Goal: Information Seeking & Learning: Compare options

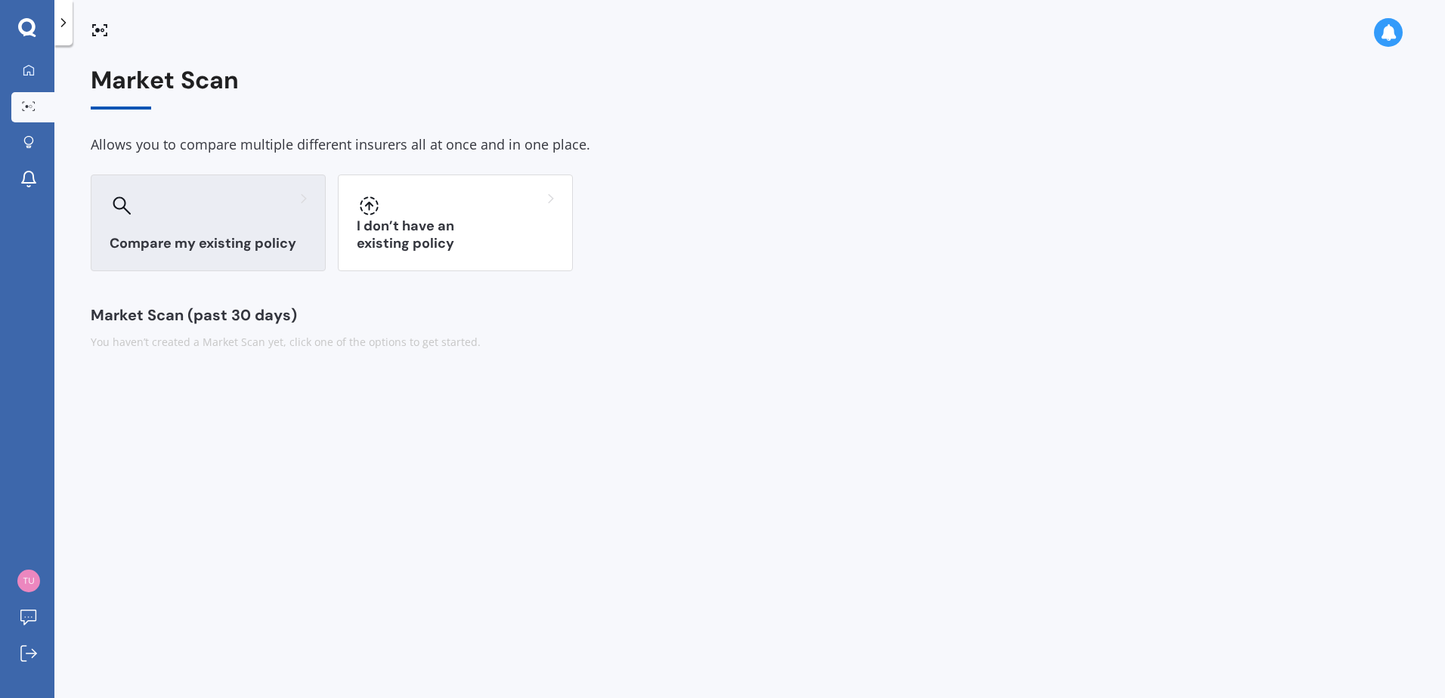
click at [231, 242] on h3 "Compare my existing policy" at bounding box center [208, 243] width 197 height 17
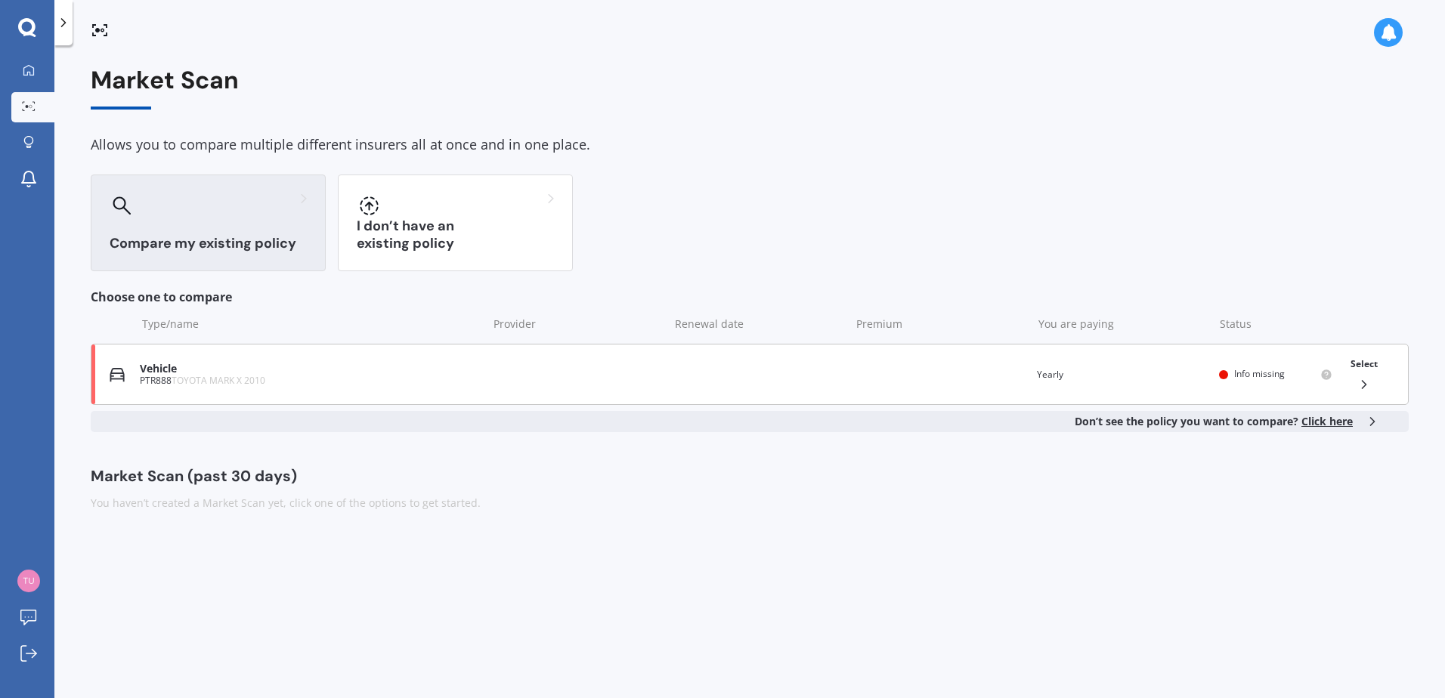
click at [1252, 374] on span "Info missing" at bounding box center [1259, 373] width 51 height 13
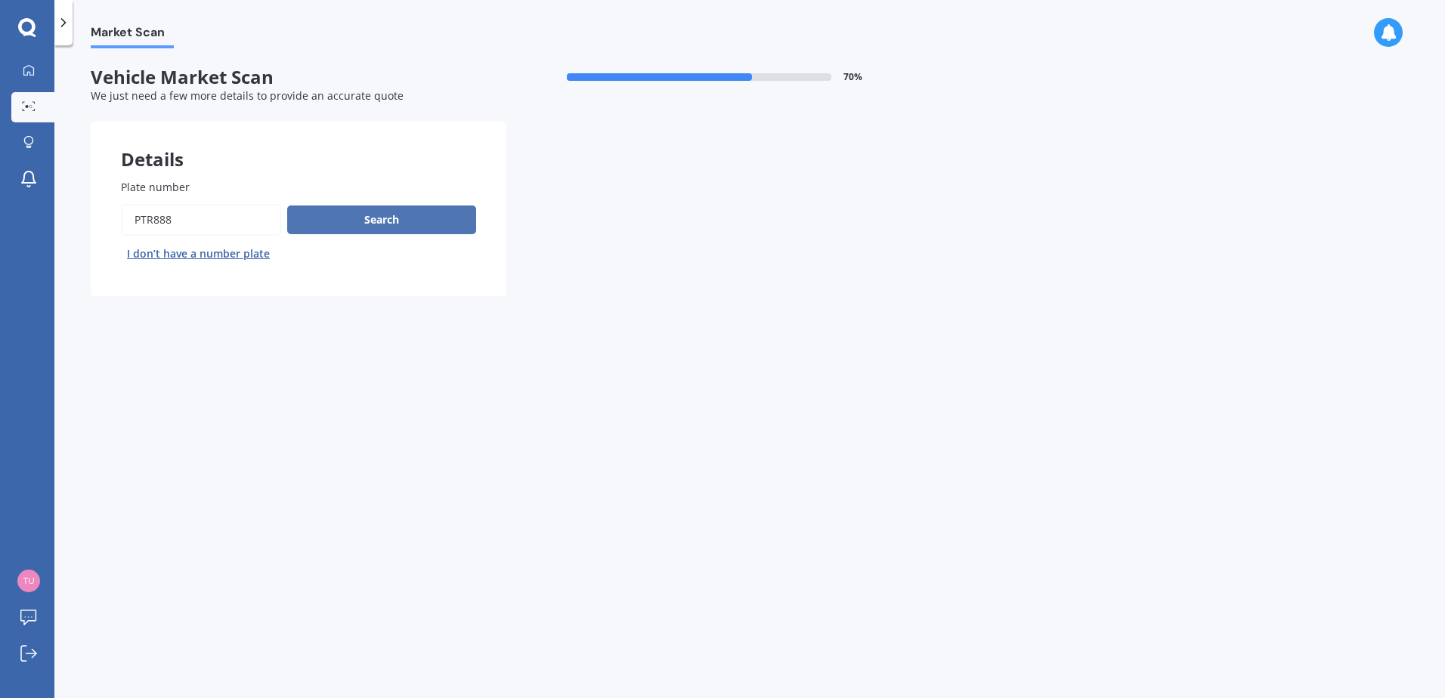
click at [365, 218] on button "Search" at bounding box center [381, 220] width 189 height 29
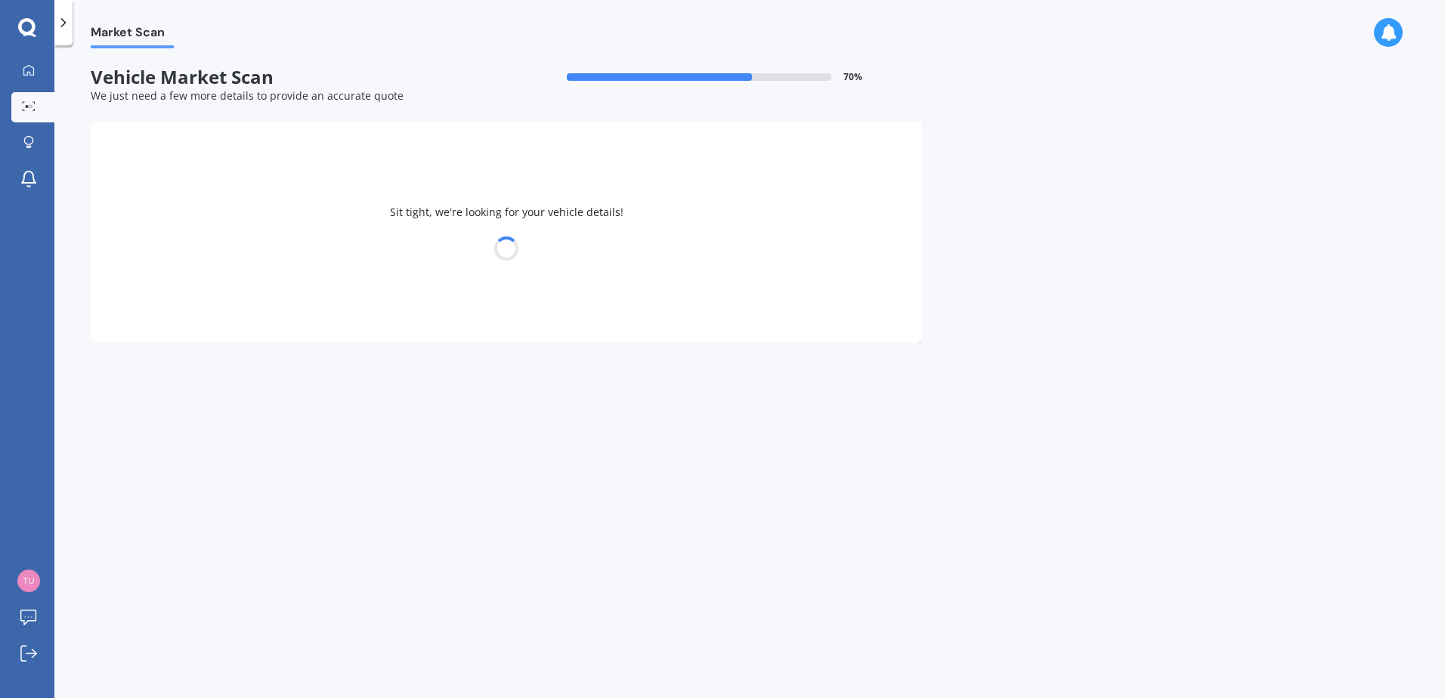
select select "06"
select select "08"
select select "1969"
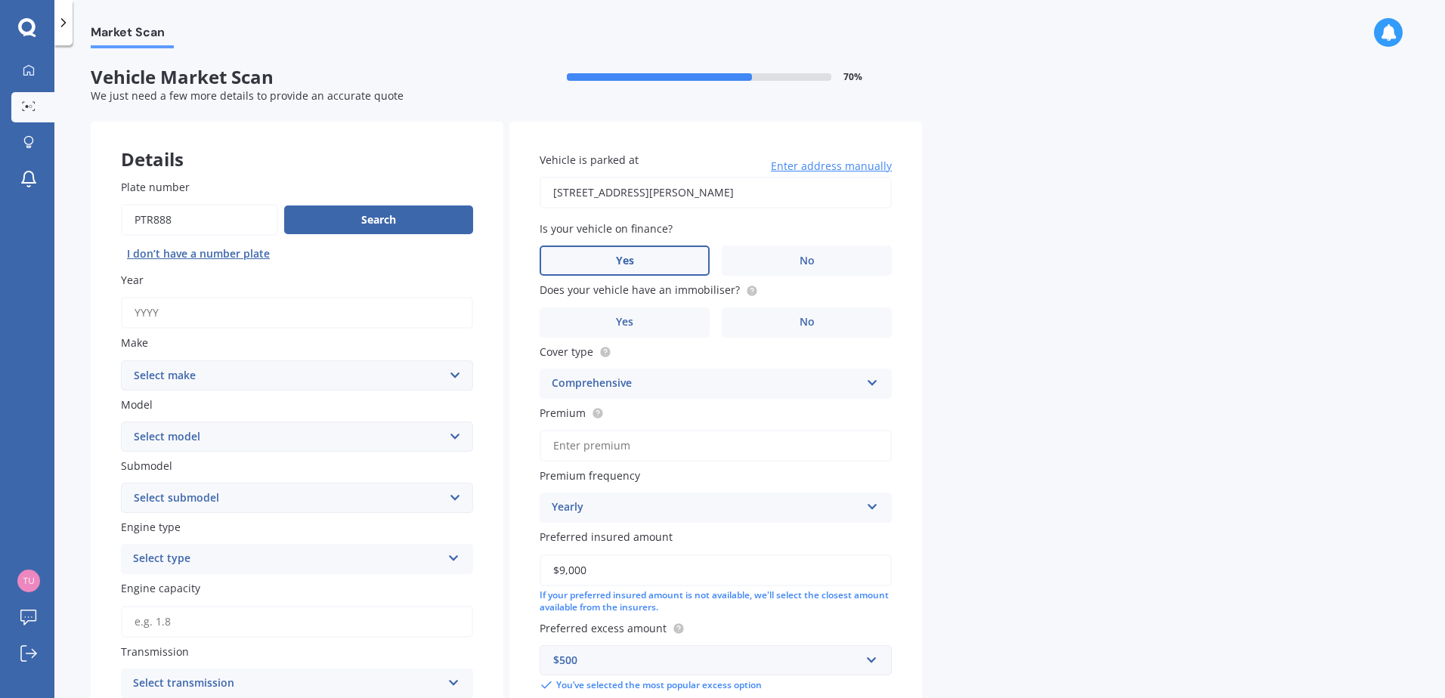
click at [192, 310] on input "Year" at bounding box center [297, 313] width 352 height 32
type input "2015"
click at [200, 378] on select "Select make AC ALFA ROMEO ASTON [PERSON_NAME] AUDI AUSTIN BEDFORD BENTLEY BMW B…" at bounding box center [297, 375] width 352 height 30
select select "SUBARU"
click at [121, 360] on select "Select make AC ALFA ROMEO ASTON [PERSON_NAME] AUDI AUSTIN BEDFORD BENTLEY BMW B…" at bounding box center [297, 375] width 352 height 30
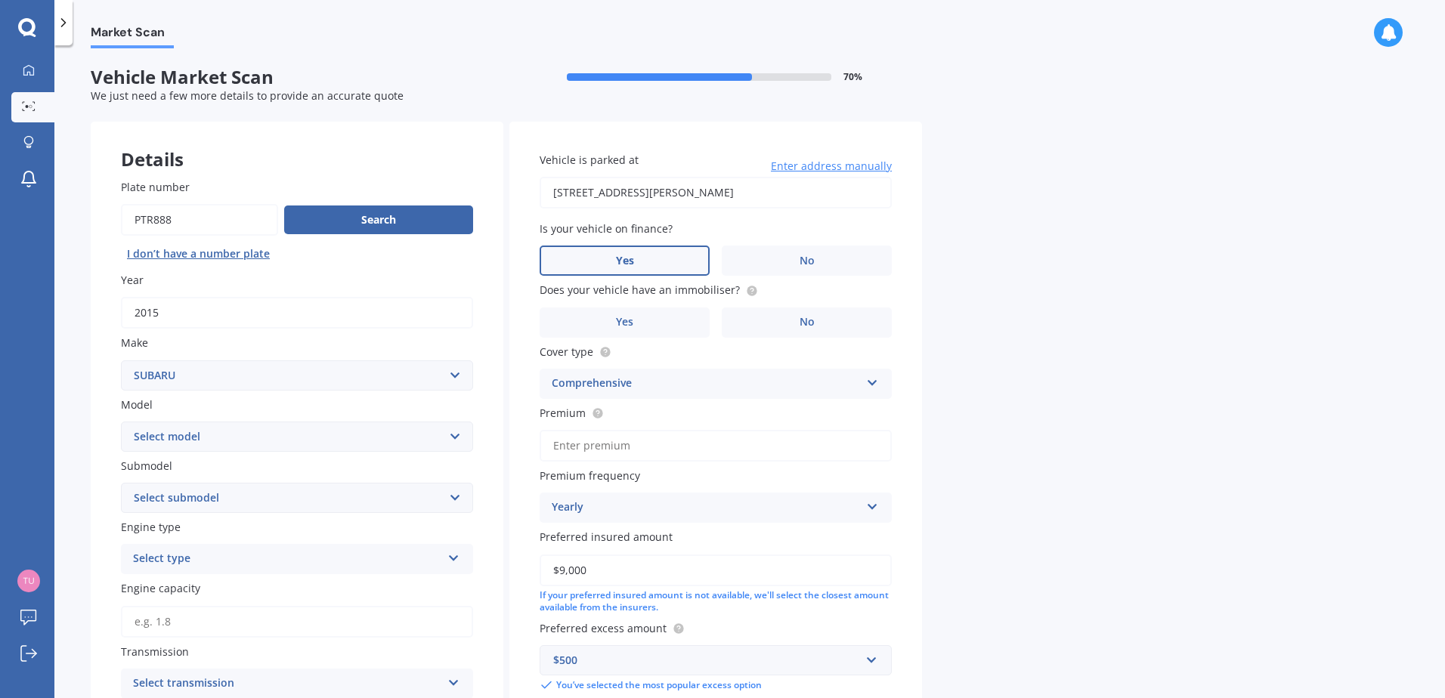
click at [173, 370] on select "Select make AC ALFA ROMEO ASTON [PERSON_NAME] AUDI AUSTIN BEDFORD BENTLEY BMW B…" at bounding box center [297, 375] width 352 height 30
click at [189, 433] on select "Select model BRZ Crosstrek Dex Exiga Forester Impreza Justy Legacy Leone levorg…" at bounding box center [297, 437] width 352 height 30
select select "IMPREZA"
click at [200, 443] on select "Select model BRZ Crosstrek Dex Exiga Forester Impreza Justy Legacy Leone levorg…" at bounding box center [297, 437] width 352 height 30
click at [193, 487] on div "Plate number Search I don’t have a number plate Year [DATE] Make Select make AC…" at bounding box center [297, 562] width 413 height 826
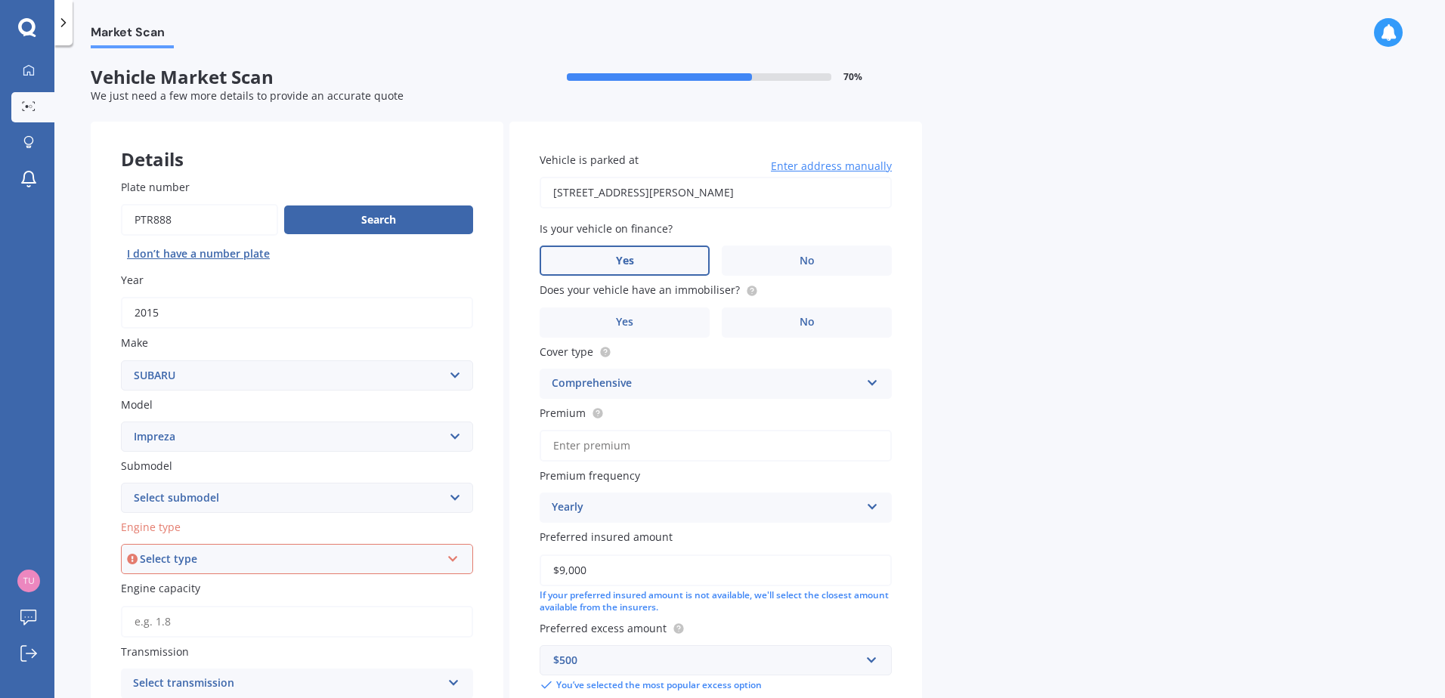
click at [202, 495] on select "Select submodel (All other turbo) 2.0i 2.0i Luxury 2.0i S Edition 2.0R 2.0R Spo…" at bounding box center [297, 498] width 352 height 30
click at [95, 404] on div "Plate number Search I don’t have a number plate Year [DATE] Make Select make AC…" at bounding box center [297, 592] width 413 height 887
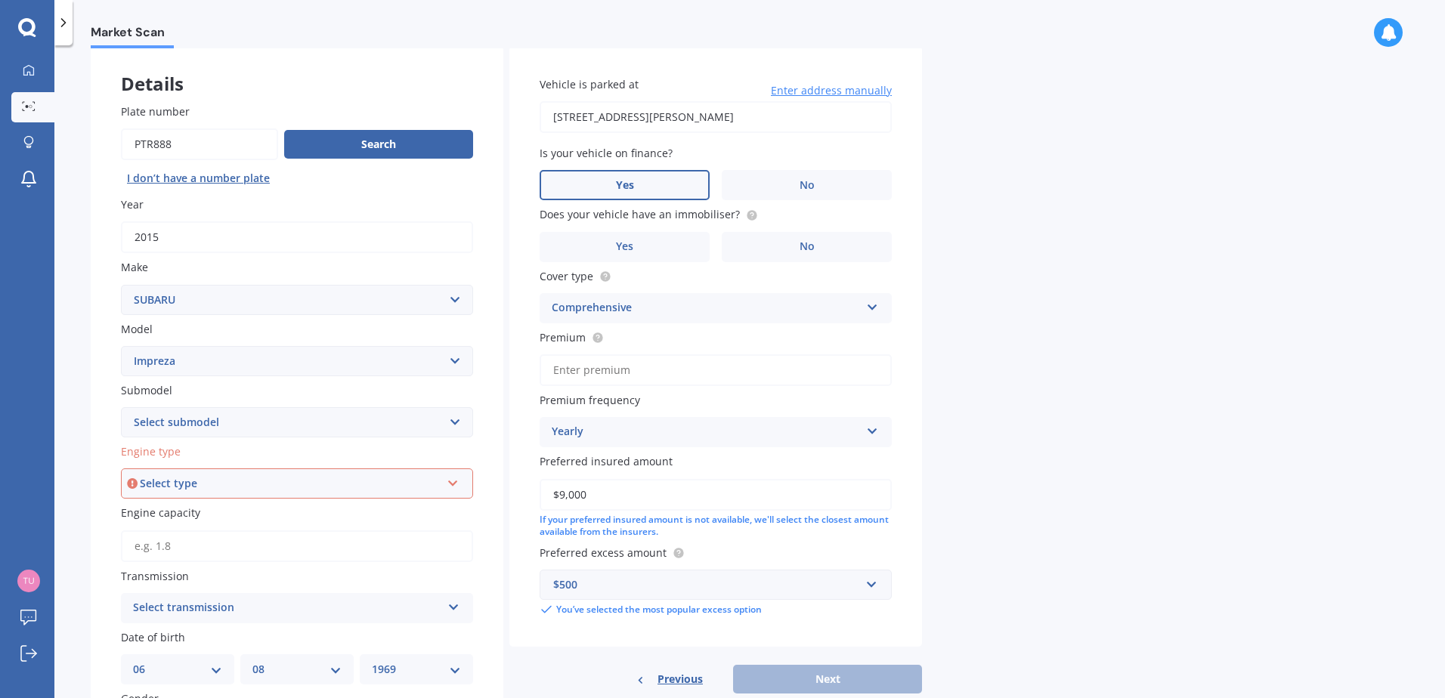
click at [245, 478] on div "Select type" at bounding box center [290, 483] width 301 height 17
drag, startPoint x: 192, startPoint y: 509, endPoint x: 388, endPoint y: 497, distance: 196.8
click at [192, 508] on div "Petrol" at bounding box center [296, 512] width 349 height 27
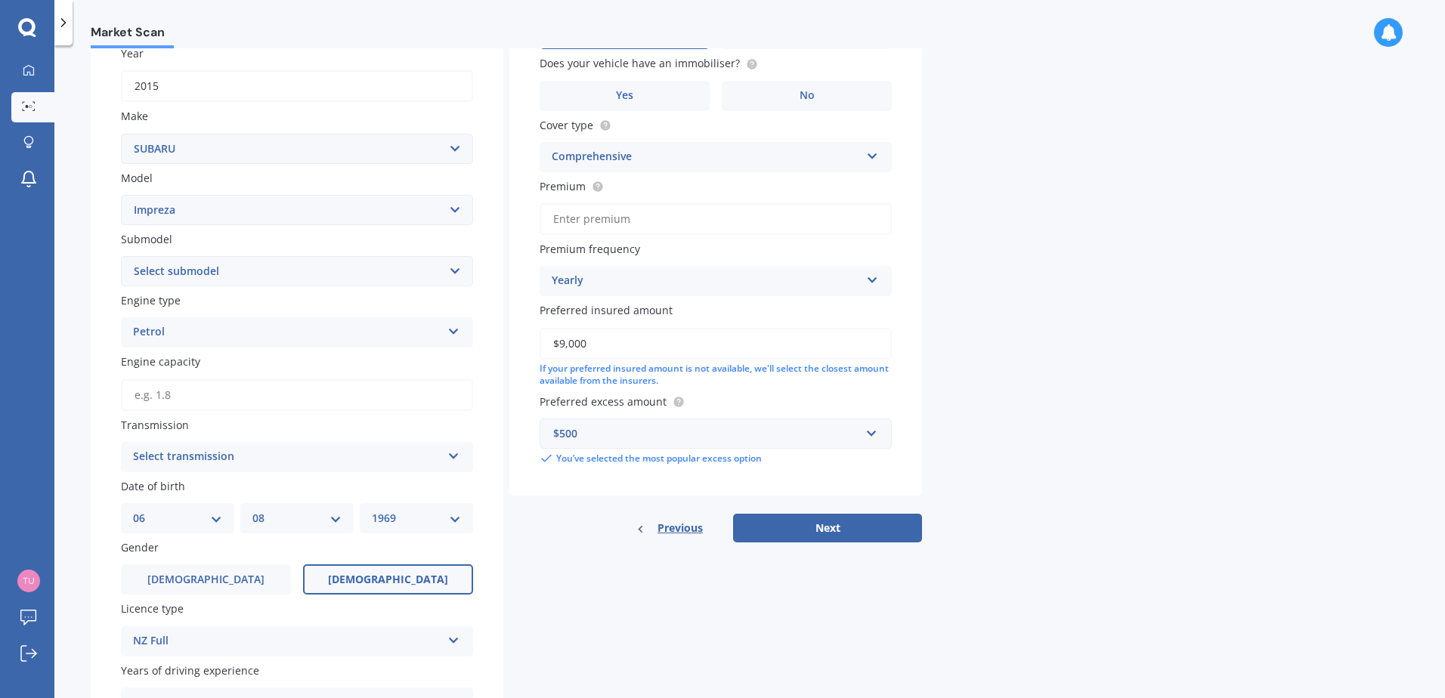
click at [221, 392] on input "Engine capacity" at bounding box center [297, 395] width 352 height 32
click at [221, 398] on input "Engine capacity" at bounding box center [297, 395] width 352 height 32
type input "1.8"
click at [311, 240] on label "Submodel" at bounding box center [294, 239] width 346 height 16
click at [311, 256] on select "Select submodel (All other turbo) 2.0i 2.0i Luxury 2.0i S Edition 2.0R 2.0R Spo…" at bounding box center [297, 271] width 352 height 30
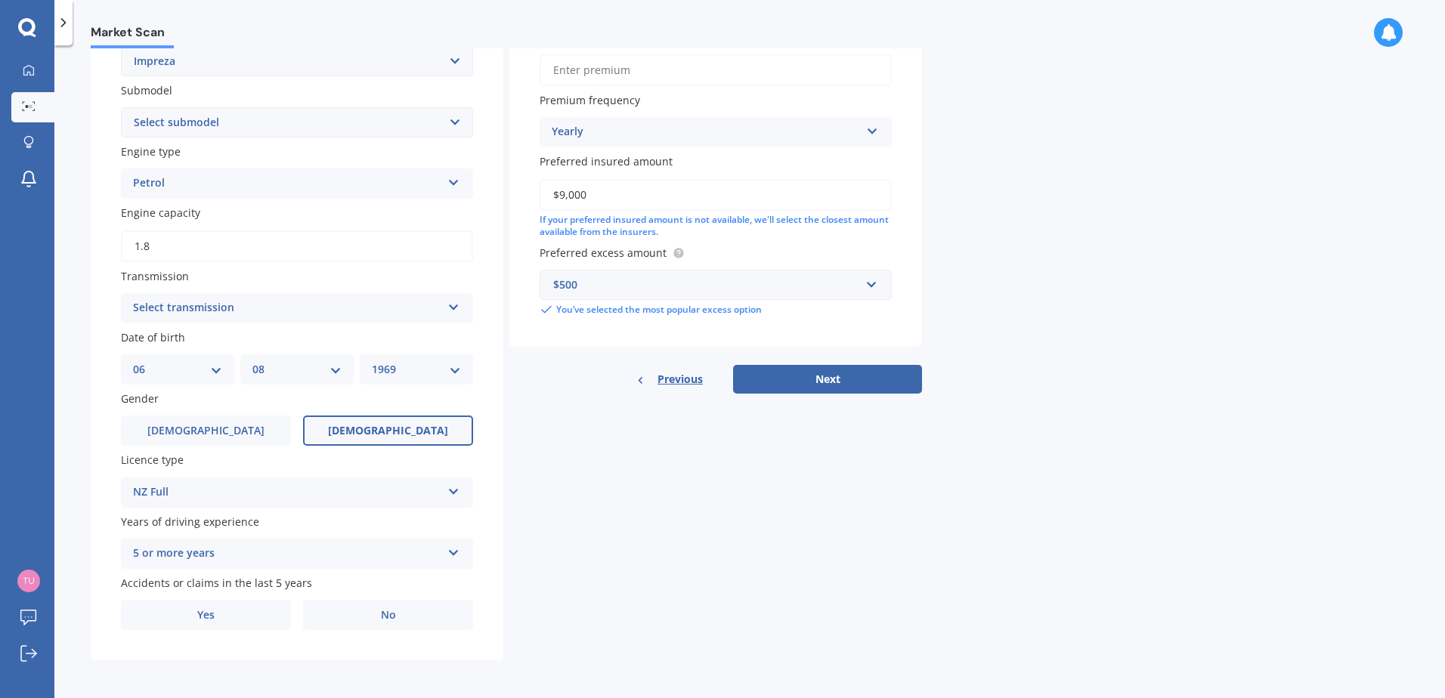
scroll to position [377, 0]
click at [398, 613] on label "No" at bounding box center [388, 614] width 170 height 30
click at [0, 0] on input "No" at bounding box center [0, 0] width 0 height 0
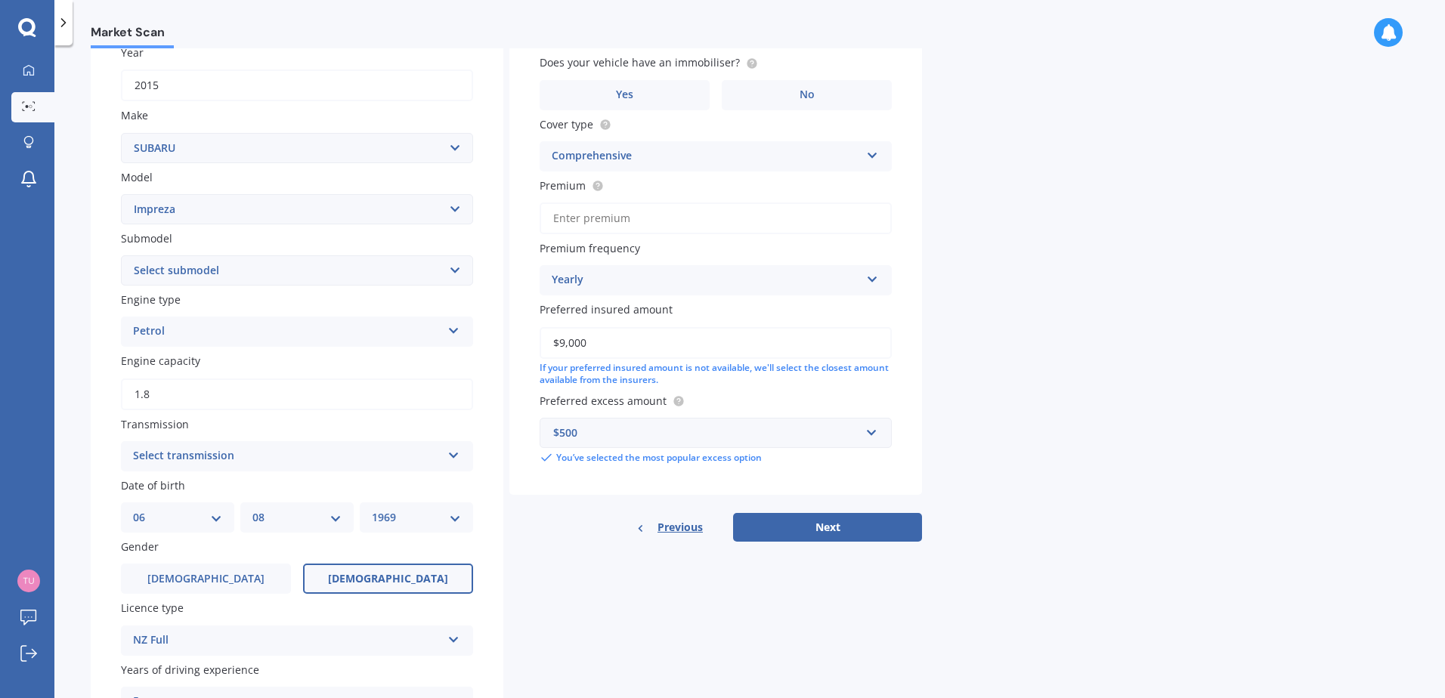
scroll to position [0, 0]
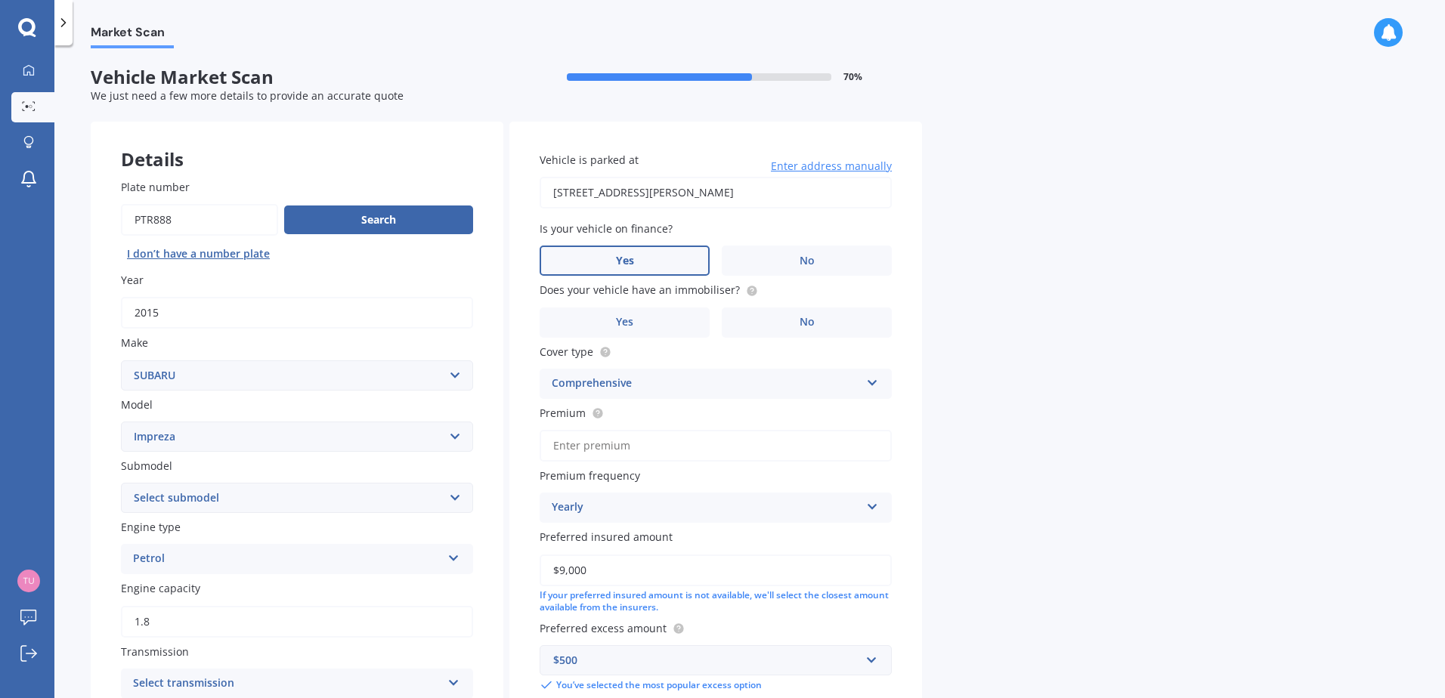
drag, startPoint x: 797, startPoint y: 194, endPoint x: 404, endPoint y: 170, distance: 393.0
click at [404, 169] on div "Details Plate number Search I don’t have a number plate Year [DATE] Make Select…" at bounding box center [506, 579] width 831 height 914
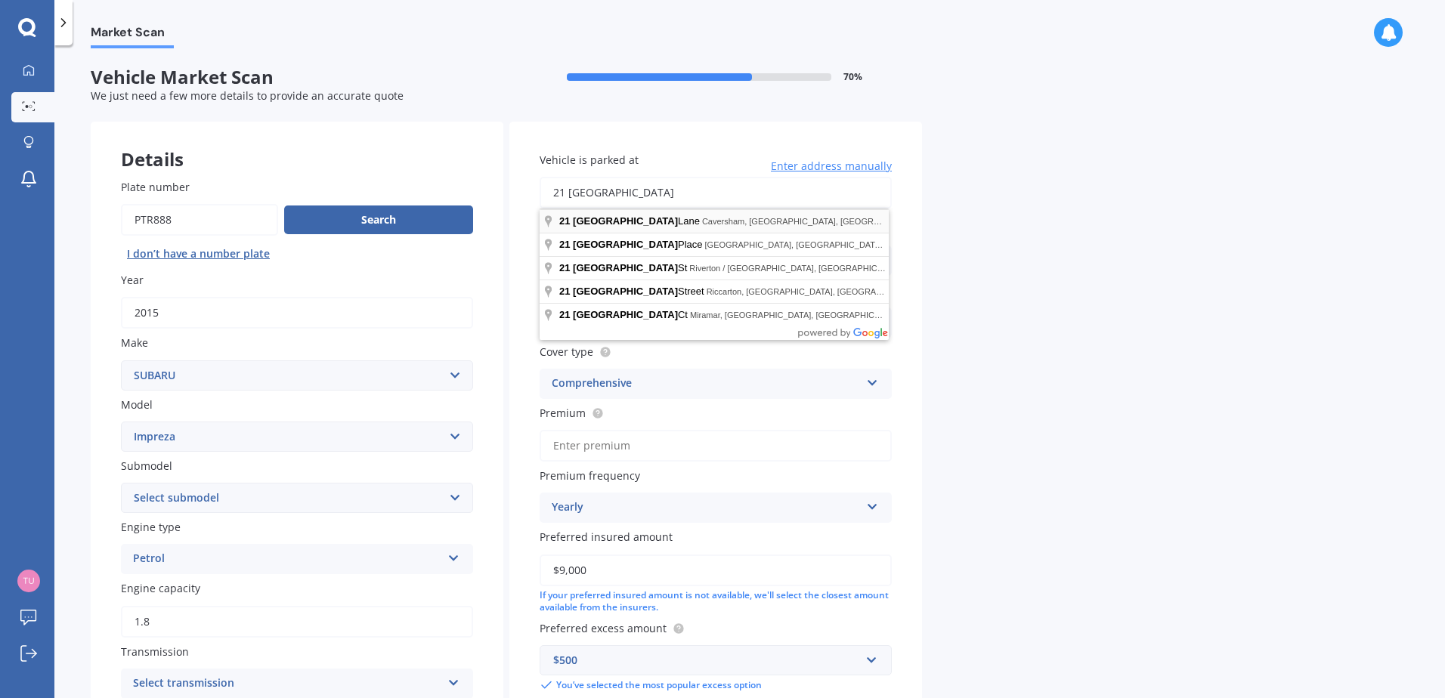
type input "[STREET_ADDRESS]"
click at [1030, 326] on div "Market Scan Vehicle Market Scan 70 % We just need a few more details to provide…" at bounding box center [749, 374] width 1391 height 653
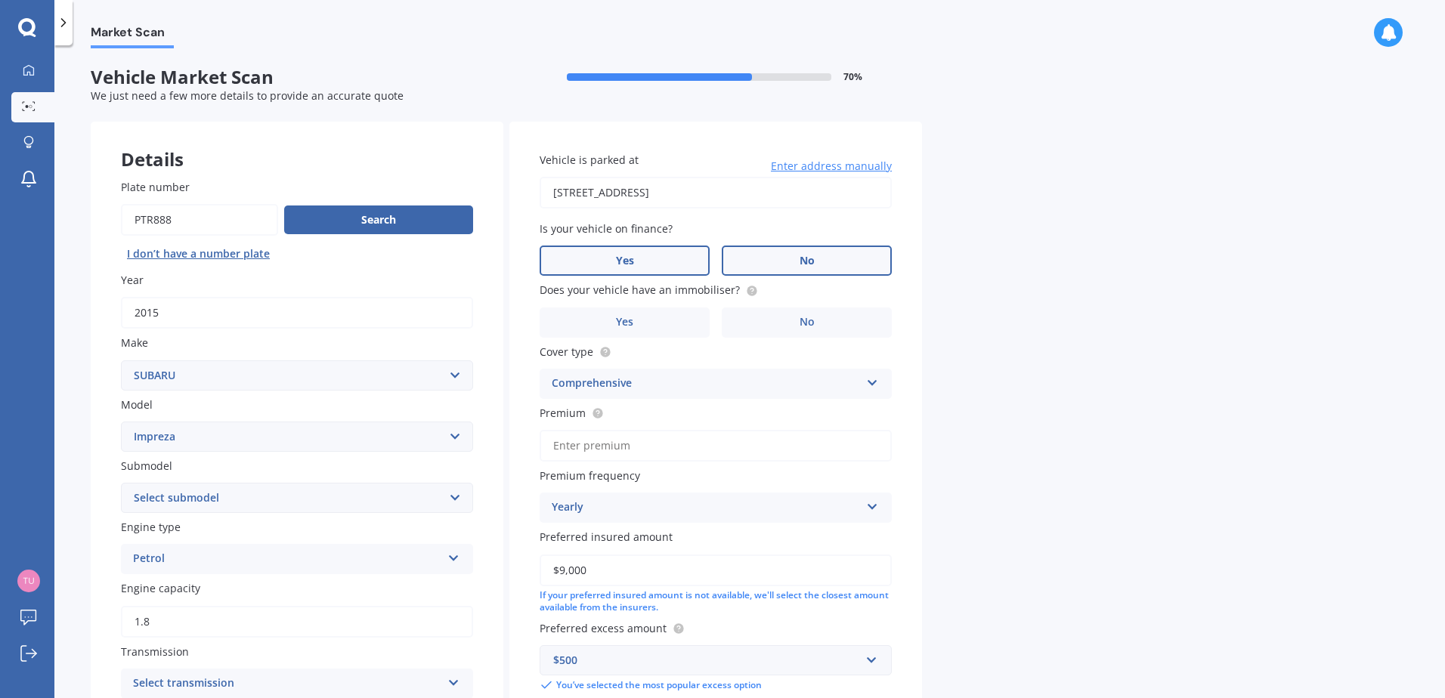
click at [816, 265] on label "No" at bounding box center [807, 261] width 170 height 30
click at [0, 0] on input "No" at bounding box center [0, 0] width 0 height 0
click at [770, 320] on label "No" at bounding box center [807, 323] width 170 height 30
click at [0, 0] on input "No" at bounding box center [0, 0] width 0 height 0
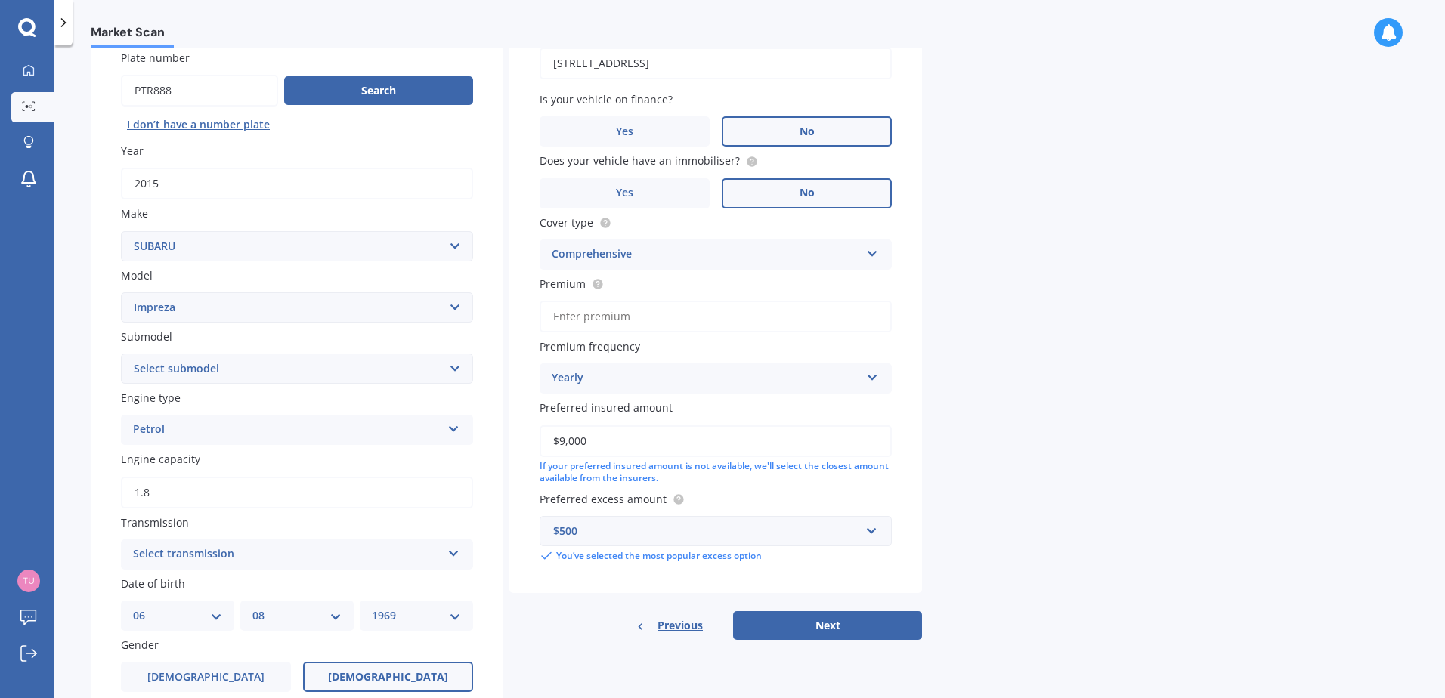
scroll to position [227, 0]
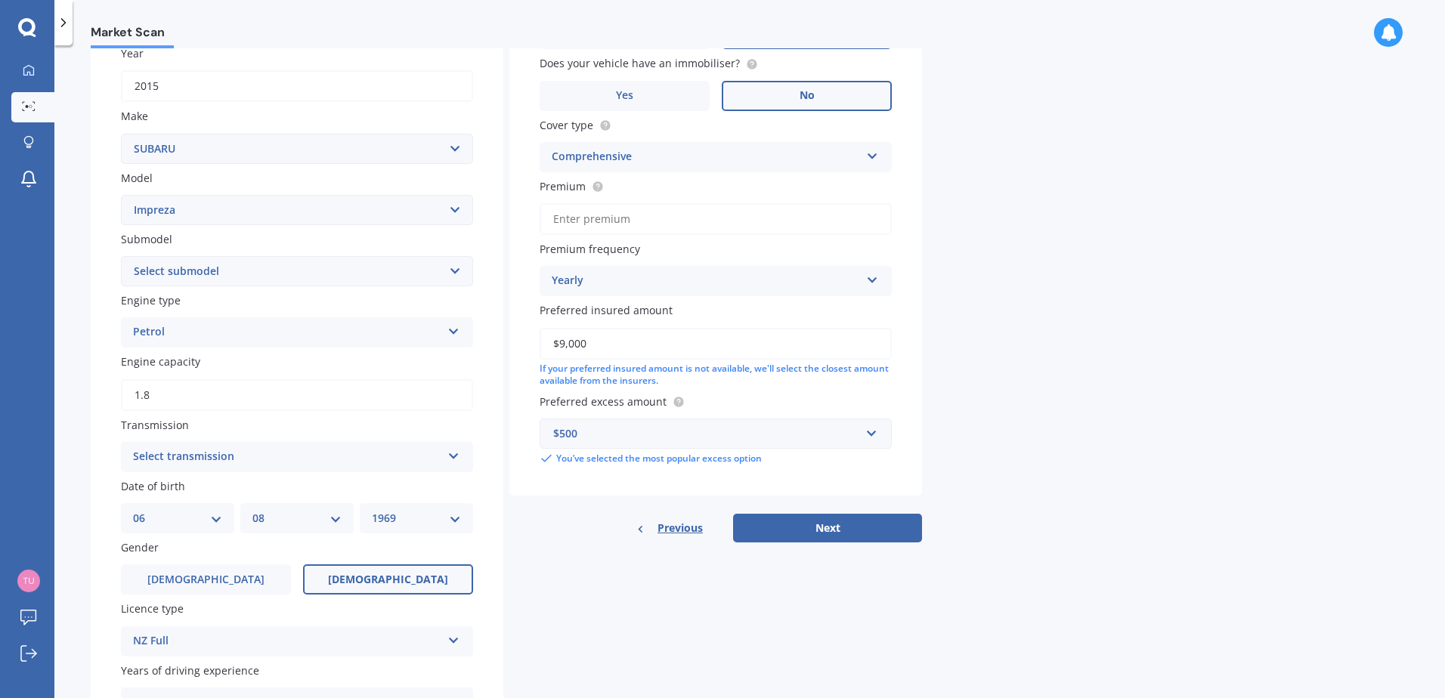
drag, startPoint x: 614, startPoint y: 339, endPoint x: 238, endPoint y: 341, distance: 375.6
click at [238, 339] on div "Details Plate number Search I don’t have a number plate Year [DATE] Make Select…" at bounding box center [506, 352] width 831 height 914
type input "$11,500"
click at [1116, 336] on div "Market Scan Vehicle Market Scan 70 % We just need a few more details to provide…" at bounding box center [749, 374] width 1391 height 653
click at [861, 429] on input "text" at bounding box center [710, 433] width 339 height 29
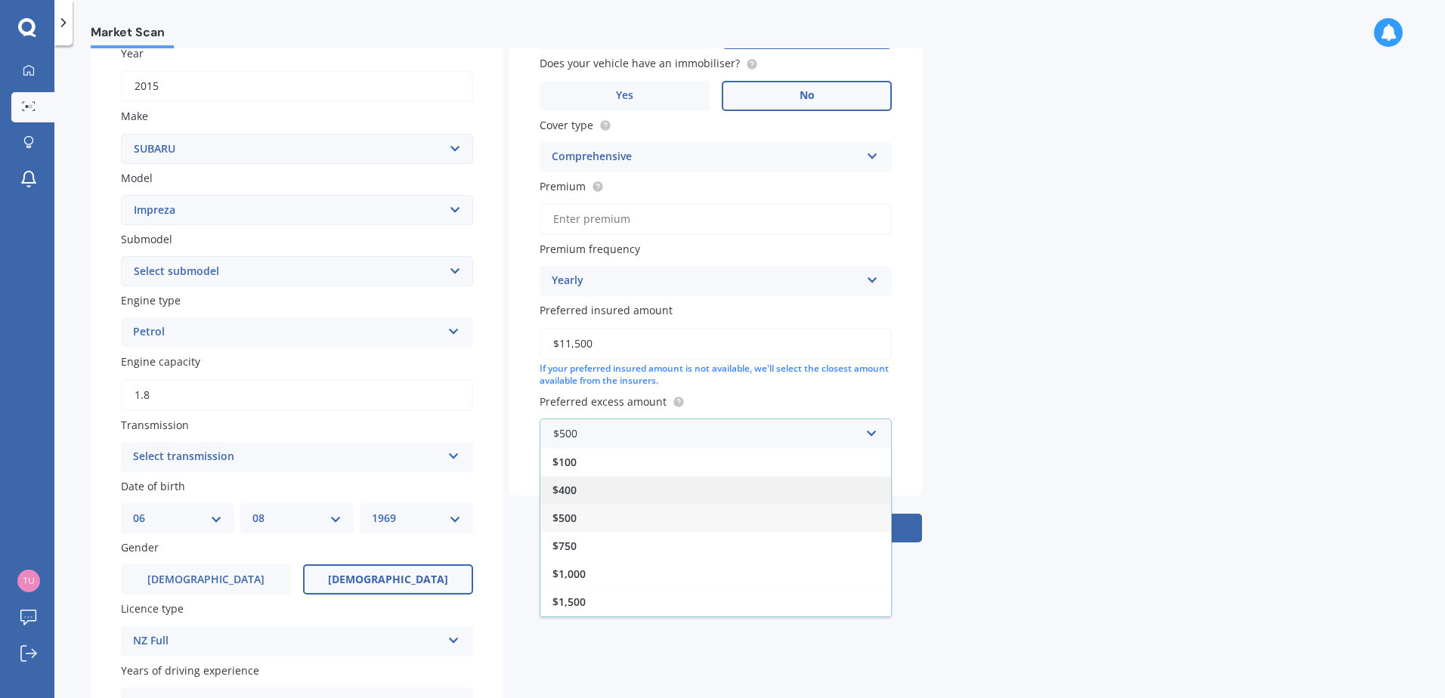
click at [733, 479] on div "$400" at bounding box center [715, 490] width 351 height 28
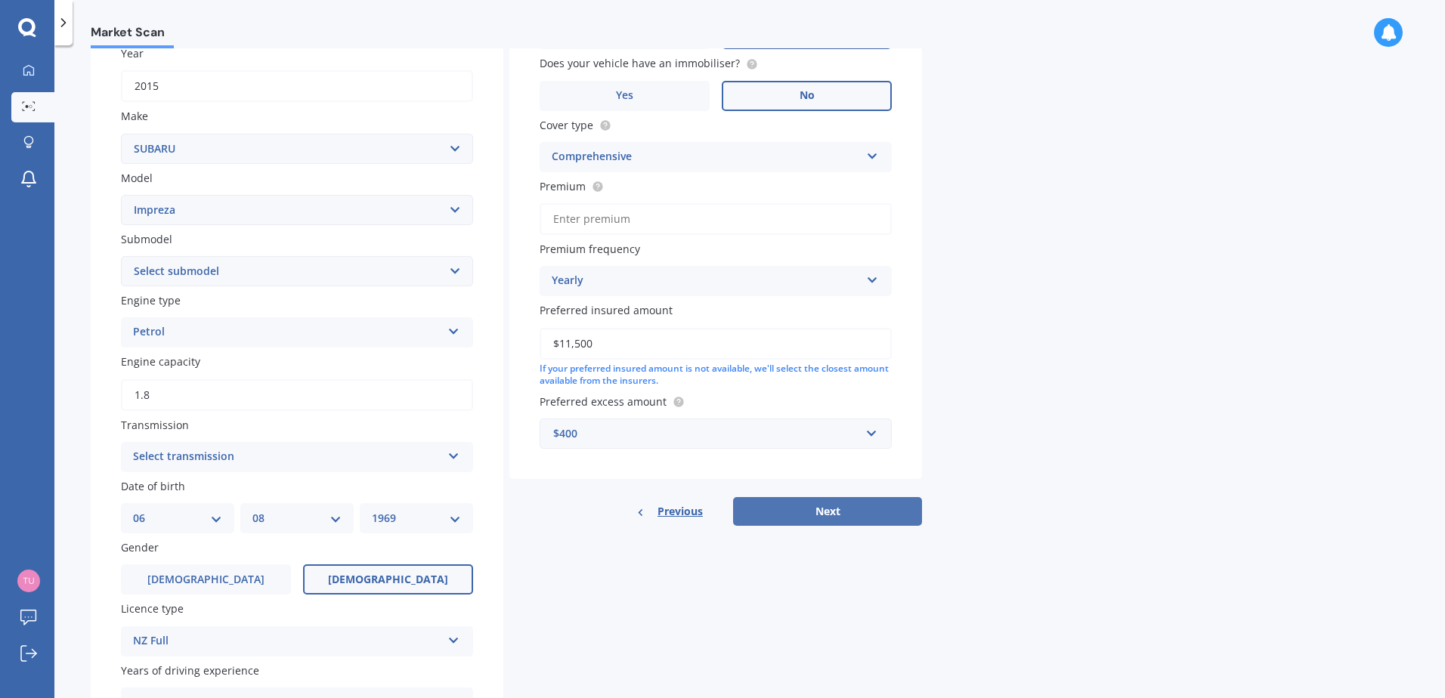
click at [838, 503] on button "Next" at bounding box center [827, 511] width 189 height 29
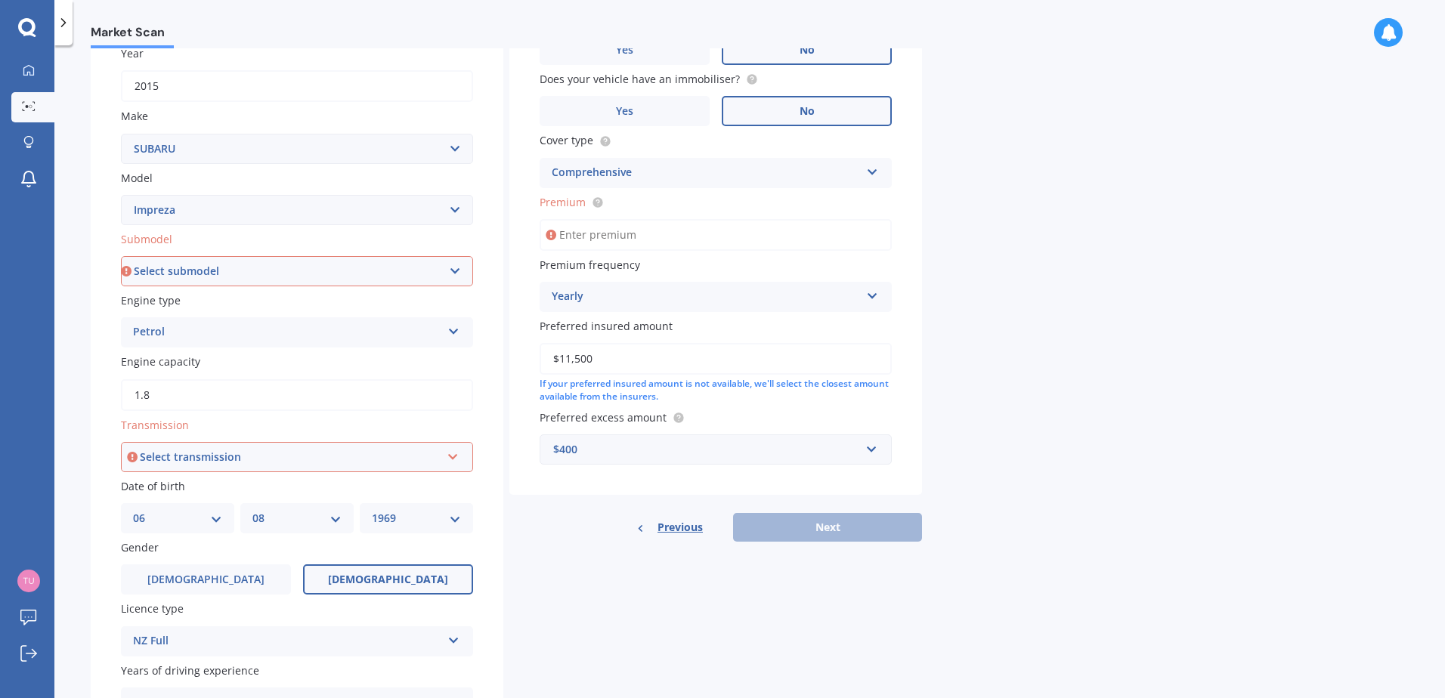
click at [664, 228] on input "Premium" at bounding box center [716, 235] width 352 height 32
drag, startPoint x: 612, startPoint y: 232, endPoint x: 592, endPoint y: 258, distance: 33.4
click at [604, 243] on input "Premium" at bounding box center [716, 235] width 352 height 32
type input "$78.49"
click at [676, 299] on div "Yearly" at bounding box center [706, 297] width 308 height 18
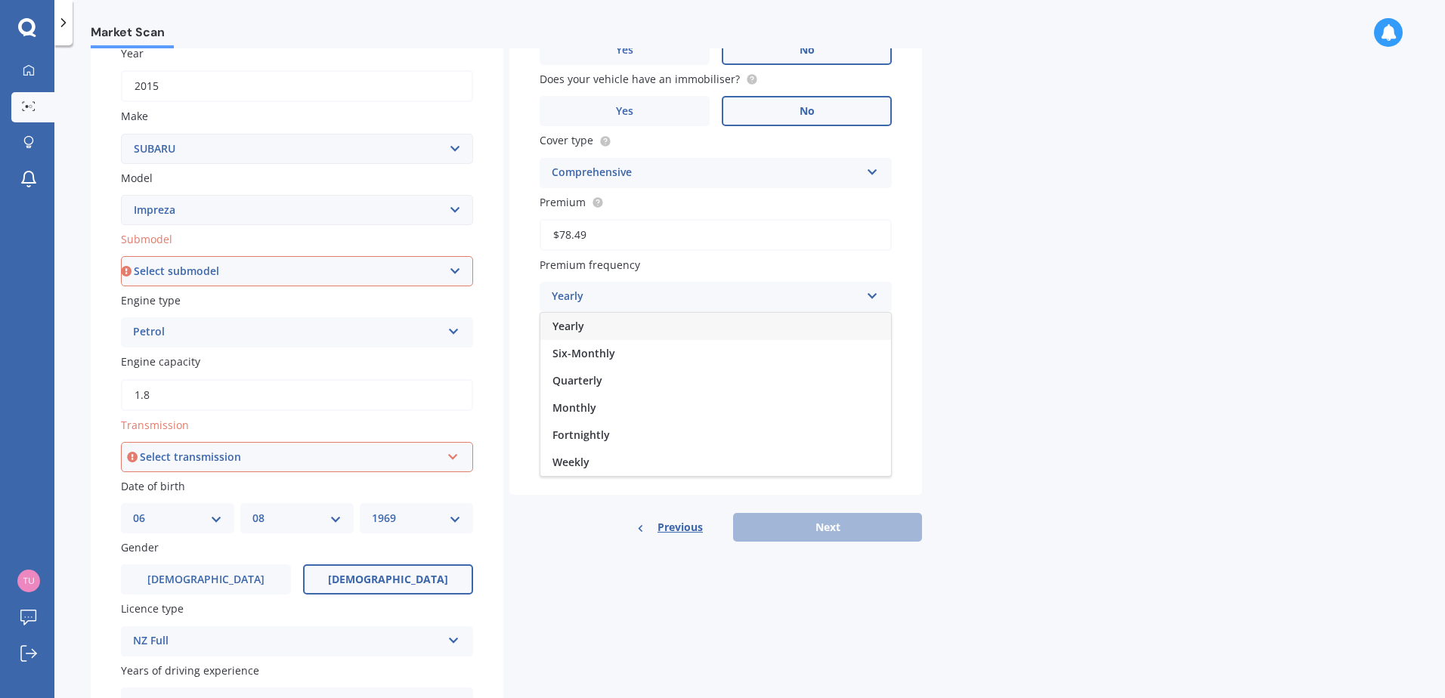
click at [602, 408] on div "Monthly" at bounding box center [715, 408] width 351 height 27
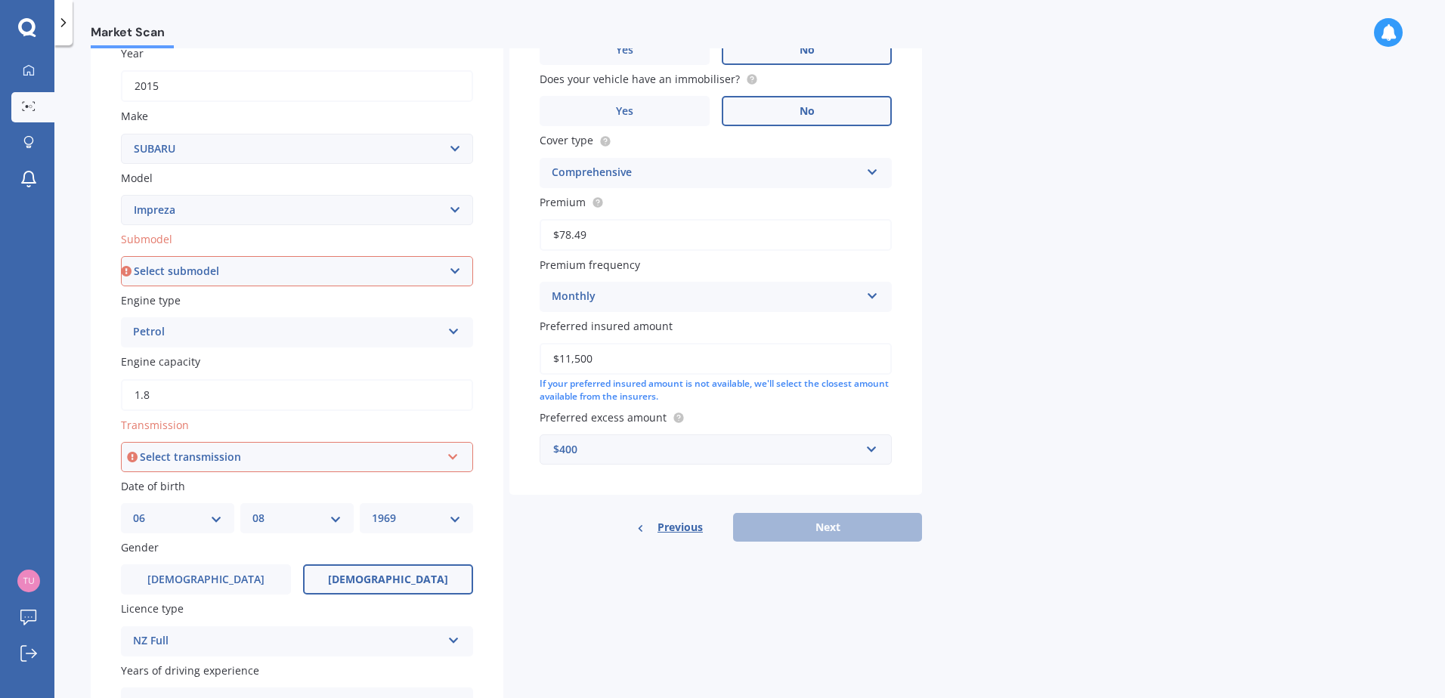
click at [812, 526] on div "Previous Next" at bounding box center [715, 527] width 413 height 29
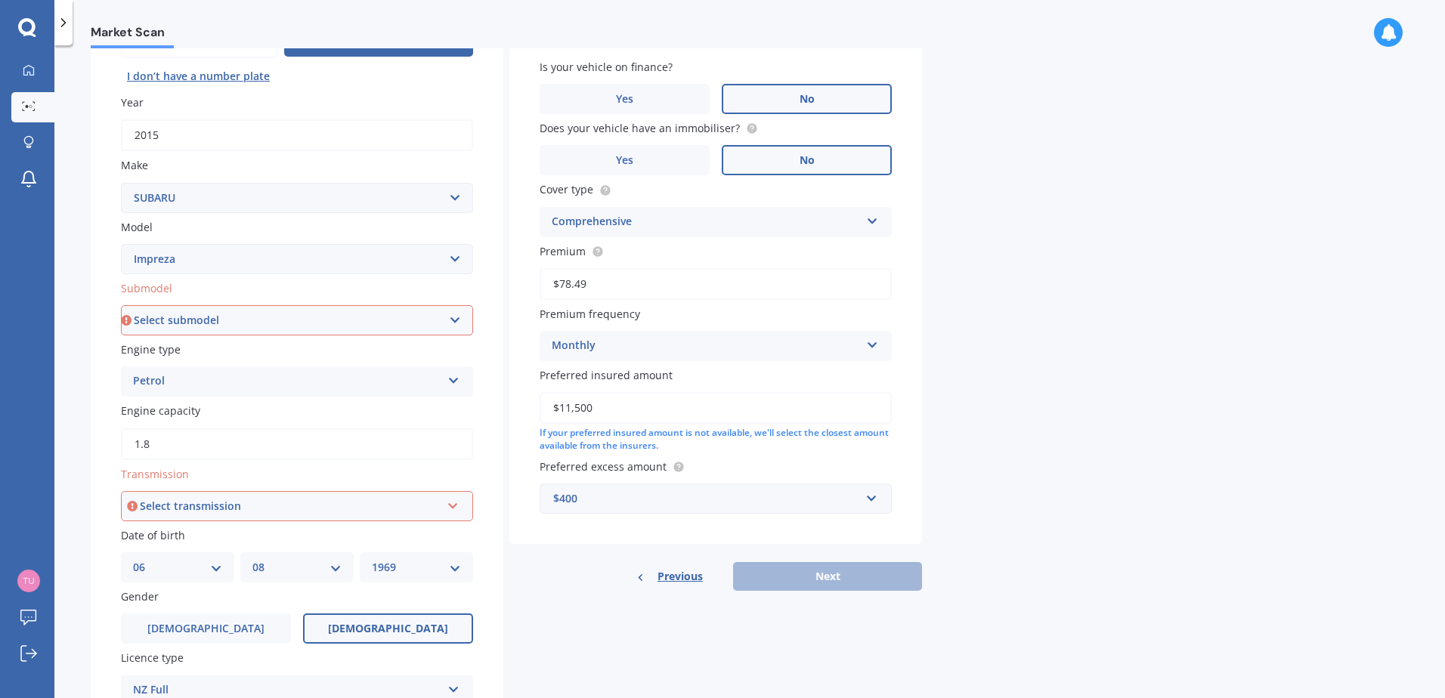
scroll to position [0, 0]
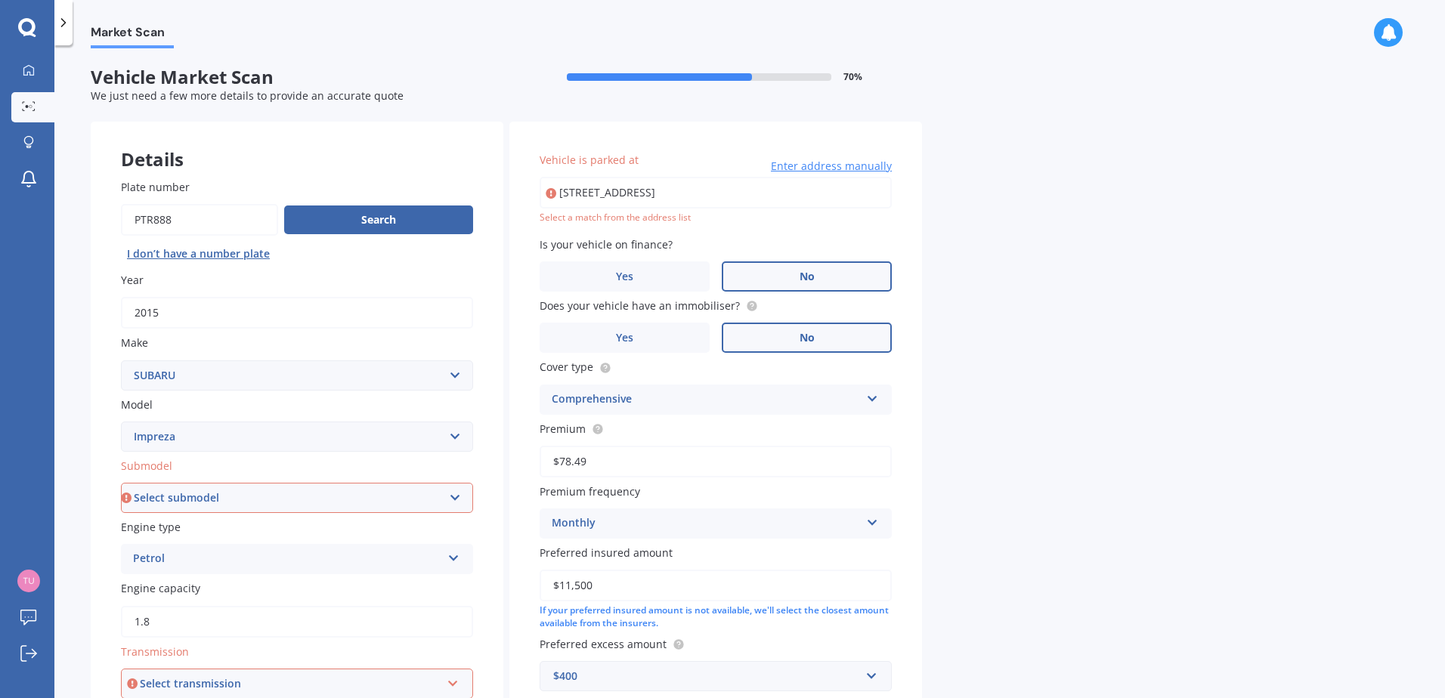
click at [354, 497] on select "Select submodel (All other turbo) 2.0i 2.0i Luxury 2.0i S Edition 2.0R 2.0R Spo…" at bounding box center [297, 498] width 352 height 30
select select "NON-TURBO"
click at [121, 483] on select "Select submodel (All other turbo) 2.0i 2.0i Luxury 2.0i S Edition 2.0R 2.0R Spo…" at bounding box center [297, 498] width 352 height 30
click at [395, 216] on button "Search" at bounding box center [378, 219] width 189 height 29
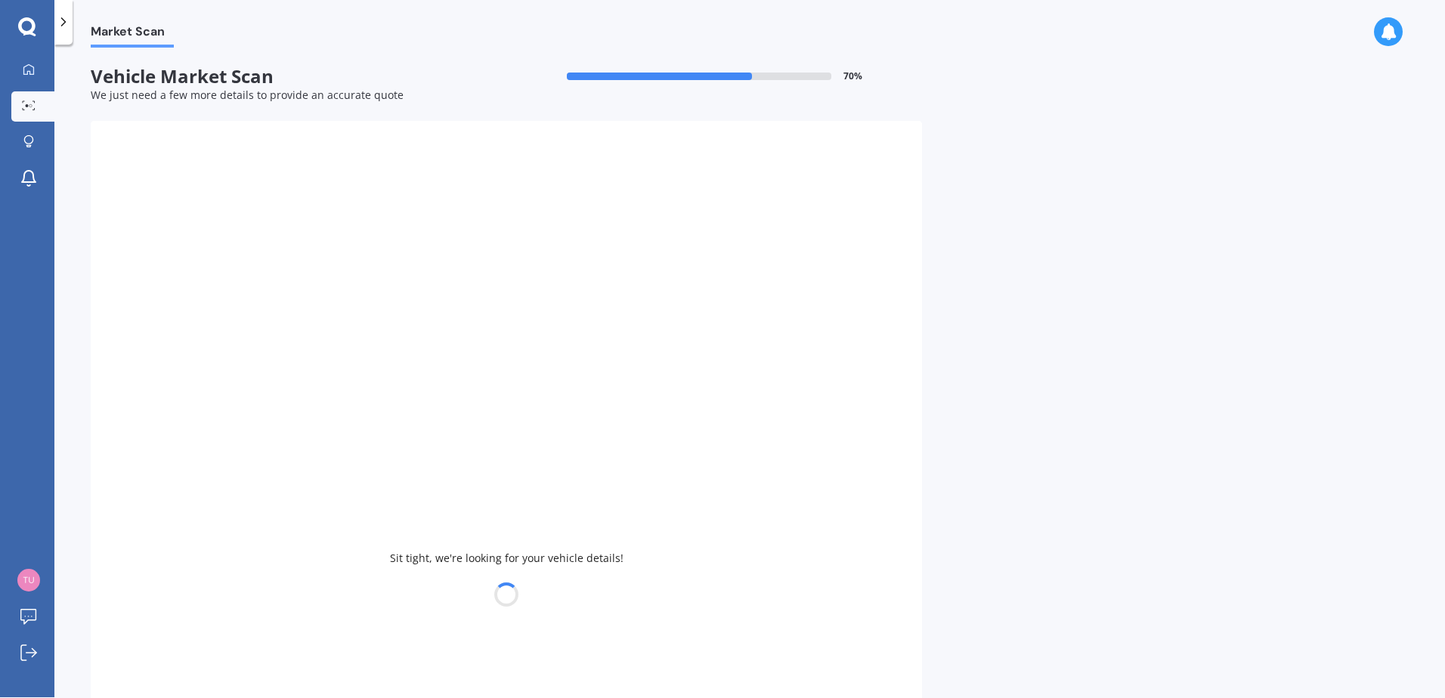
select select
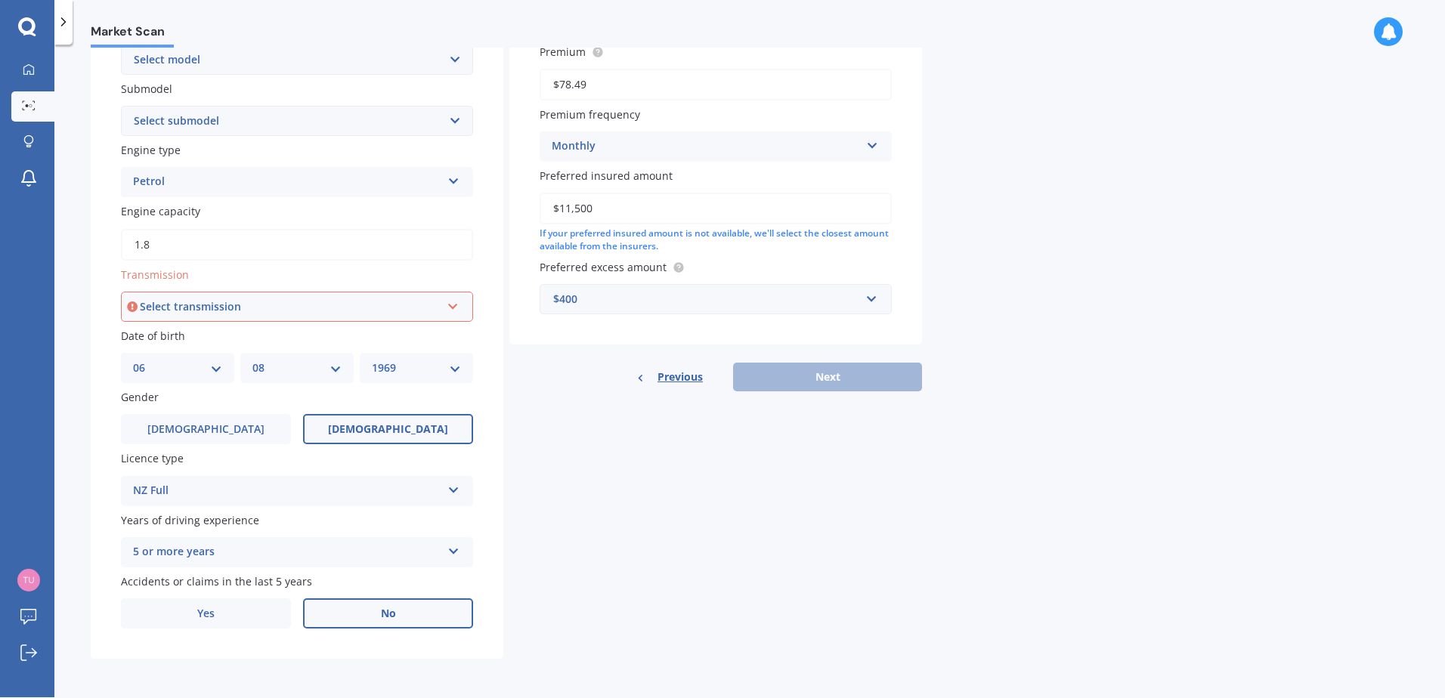
scroll to position [377, 0]
click at [291, 306] on div "Select transmission" at bounding box center [290, 306] width 301 height 17
click at [187, 330] on div "Auto" at bounding box center [296, 334] width 349 height 27
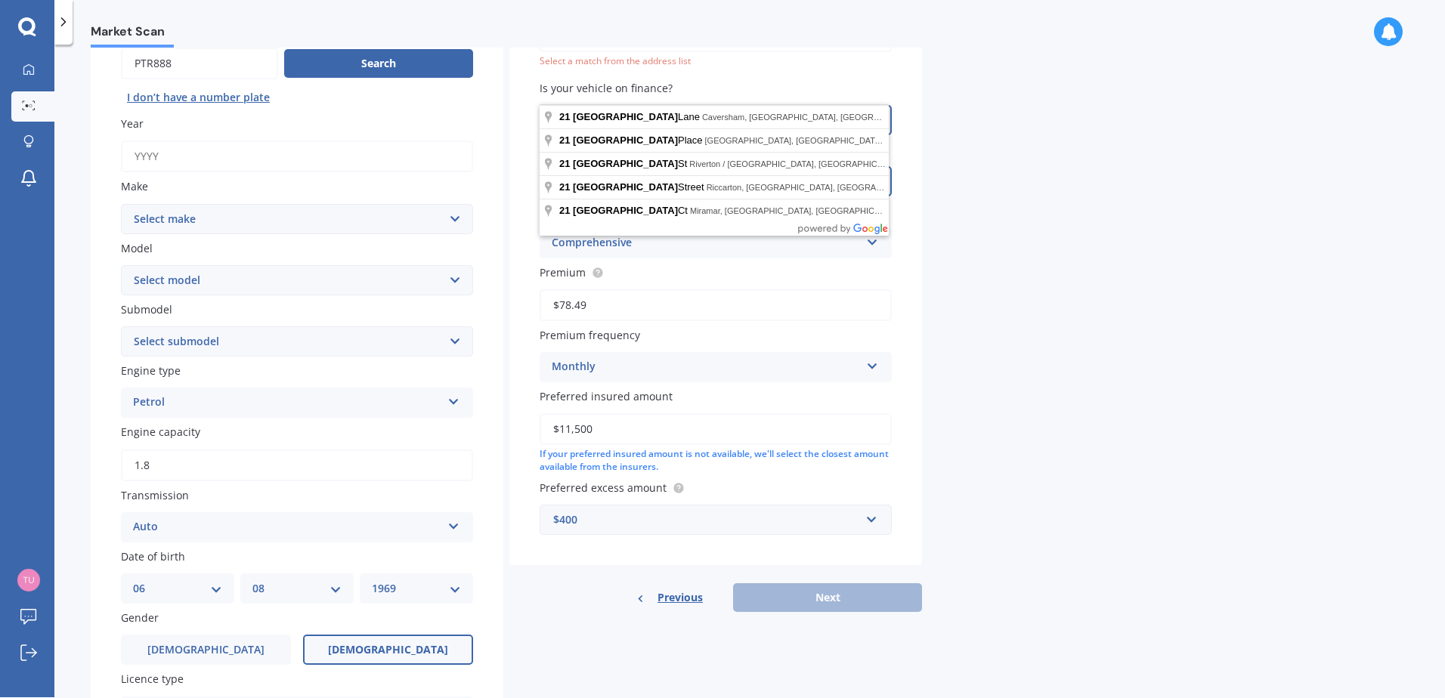
scroll to position [0, 0]
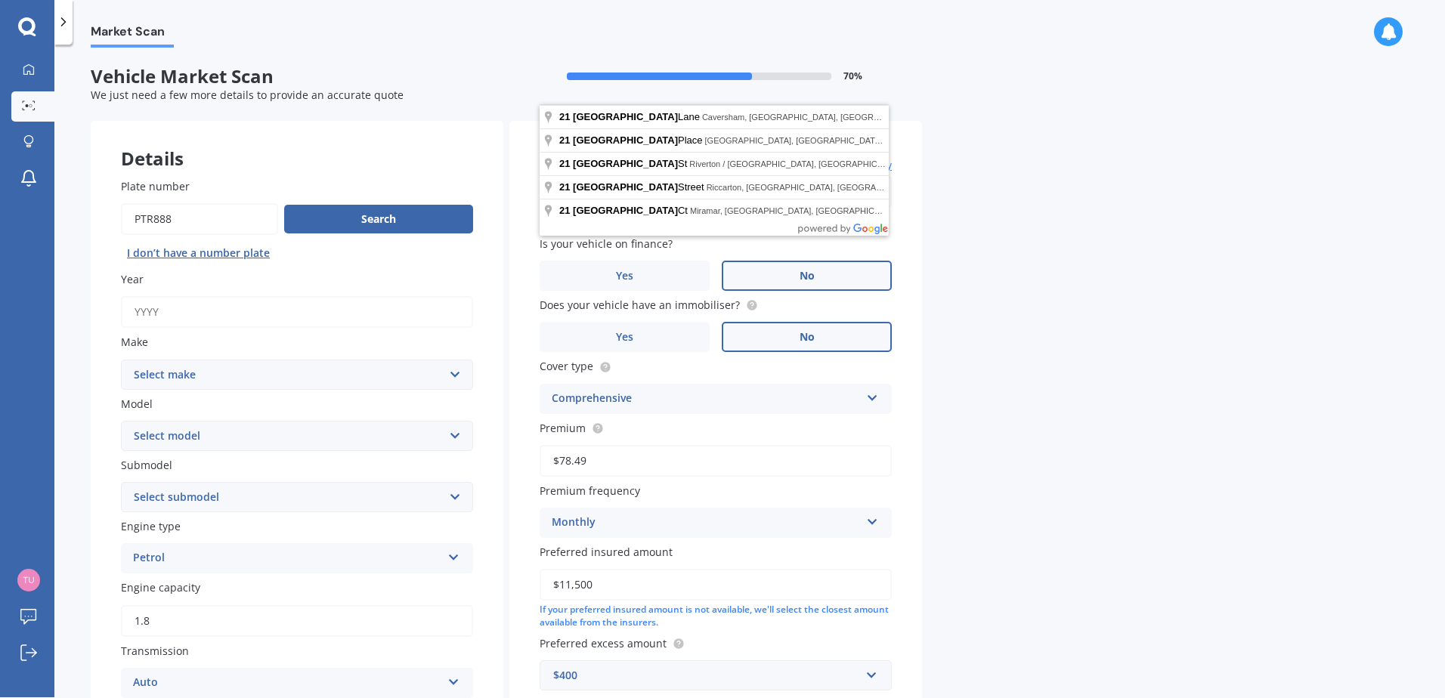
click at [1088, 255] on div "Market Scan Vehicle Market Scan 70 % We just need a few more details to provide…" at bounding box center [749, 374] width 1391 height 653
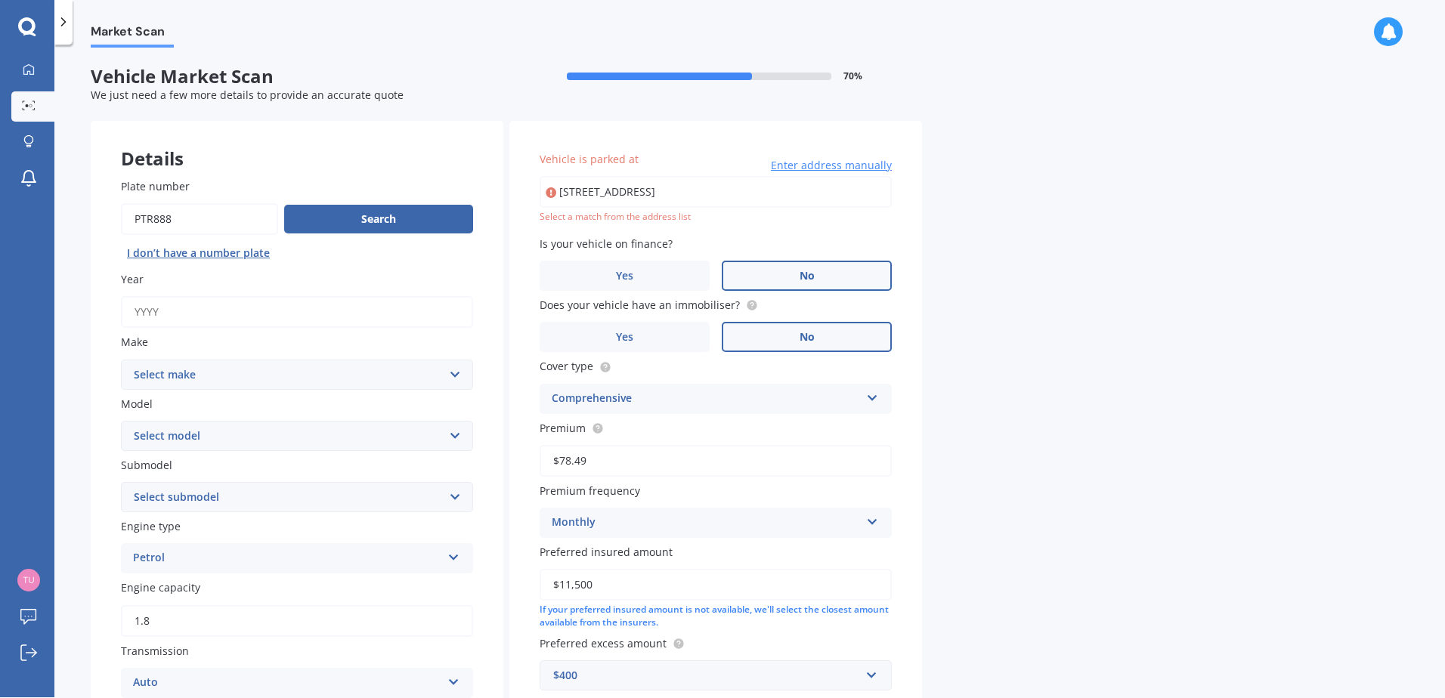
click at [804, 189] on input "[STREET_ADDRESS]" at bounding box center [716, 192] width 352 height 32
type input "[STREET_ADDRESS]"
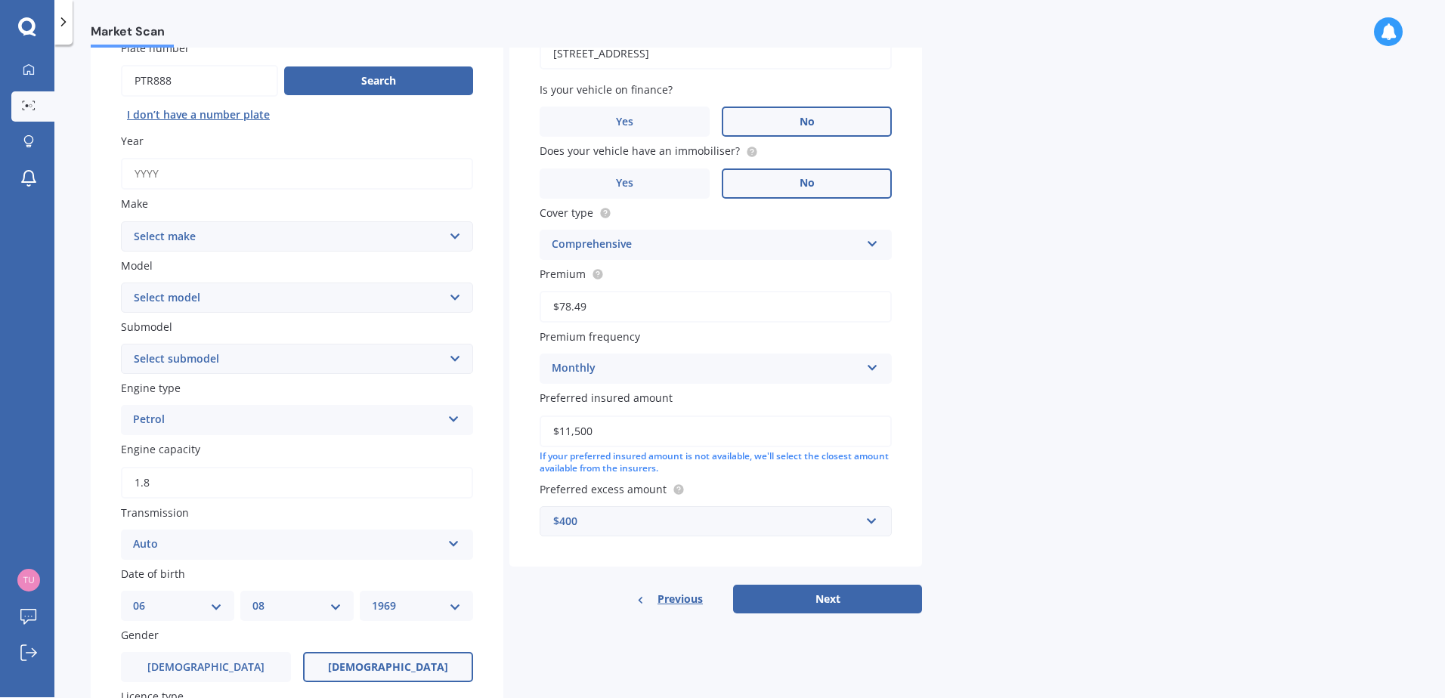
scroll to position [377, 0]
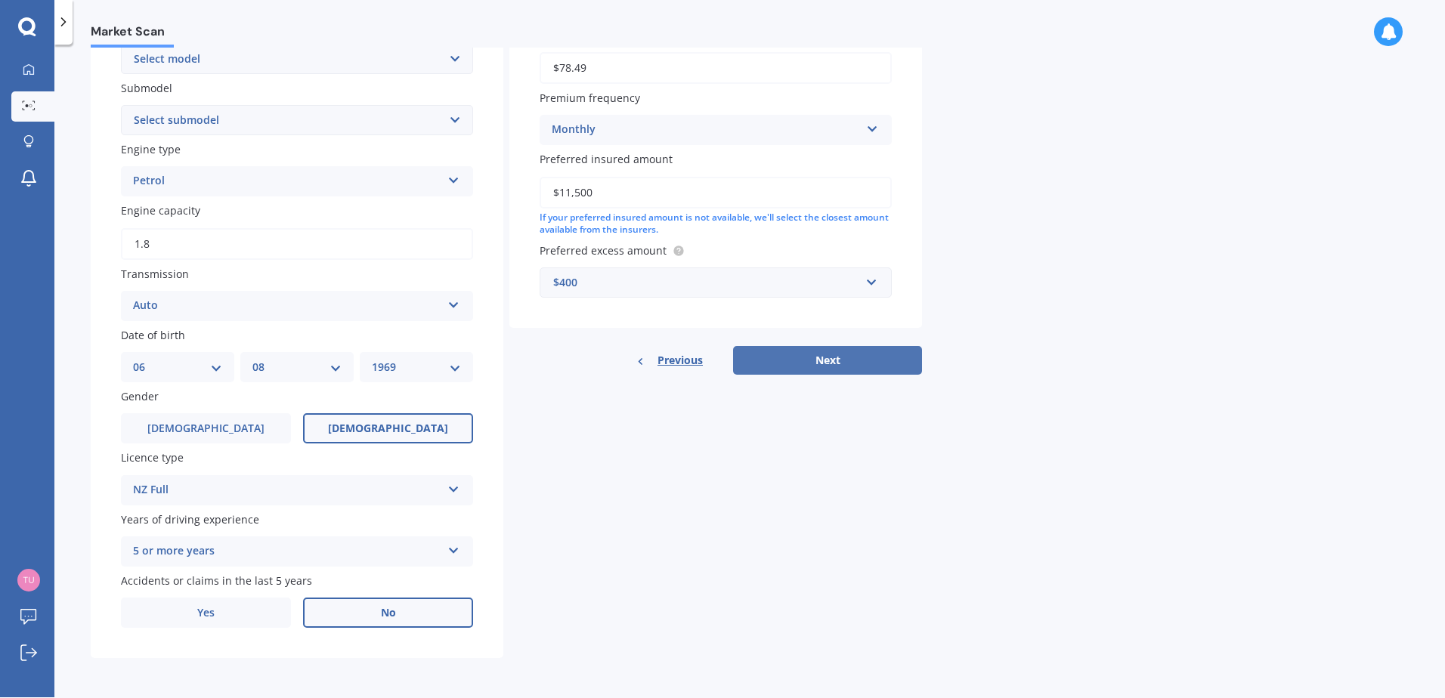
click at [859, 364] on button "Next" at bounding box center [827, 360] width 189 height 29
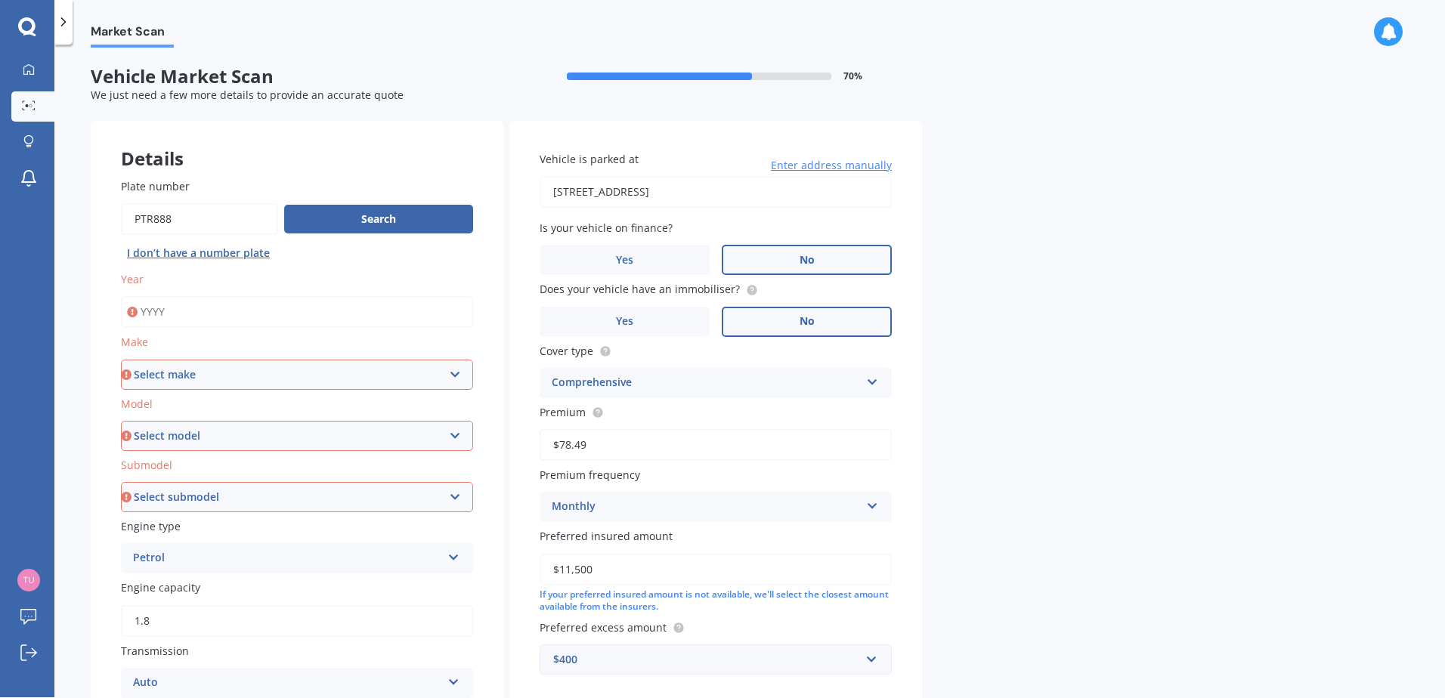
click at [261, 317] on input "Year" at bounding box center [297, 312] width 352 height 32
type input "2015"
click at [206, 374] on select "Select make AC ALFA ROMEO ASTON [PERSON_NAME] AUDI AUSTIN BEDFORD BENTLEY BMW B…" at bounding box center [297, 375] width 352 height 30
select select "SUBARU"
click at [121, 360] on select "Select make AC ALFA ROMEO ASTON [PERSON_NAME] AUDI AUSTIN BEDFORD BENTLEY BMW B…" at bounding box center [297, 375] width 352 height 30
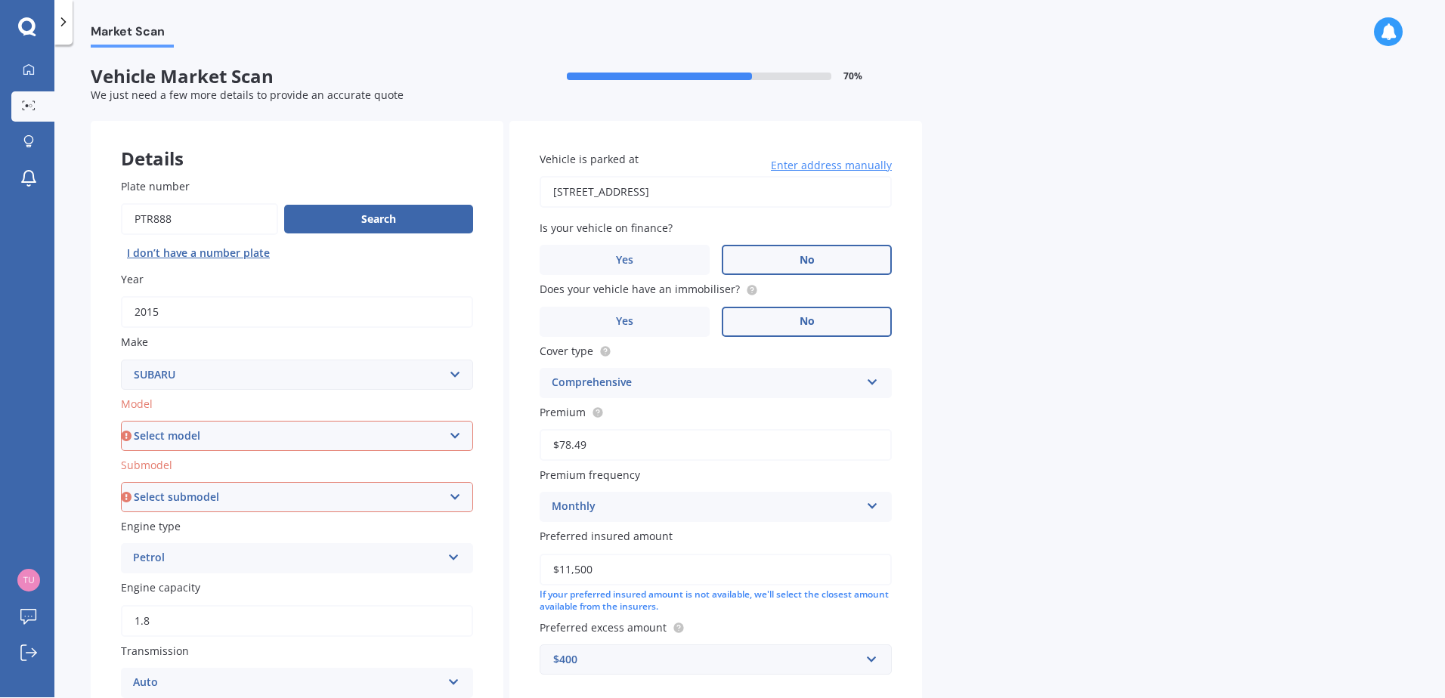
click at [229, 425] on select "Select model BRZ Crosstrek Dex Exiga Forester Impreza Justy Legacy Leone levorg…" at bounding box center [297, 436] width 352 height 30
select select "IMPREZA"
click at [207, 438] on select "Select model BRZ Crosstrek Dex Exiga Forester Impreza Justy Legacy Leone levorg…" at bounding box center [297, 436] width 352 height 30
click at [205, 485] on select "Select submodel (All other turbo) 2.0i 2.0i Luxury 2.0i S Edition 2.0R 2.0R Spo…" at bounding box center [297, 497] width 352 height 30
select select "LX"
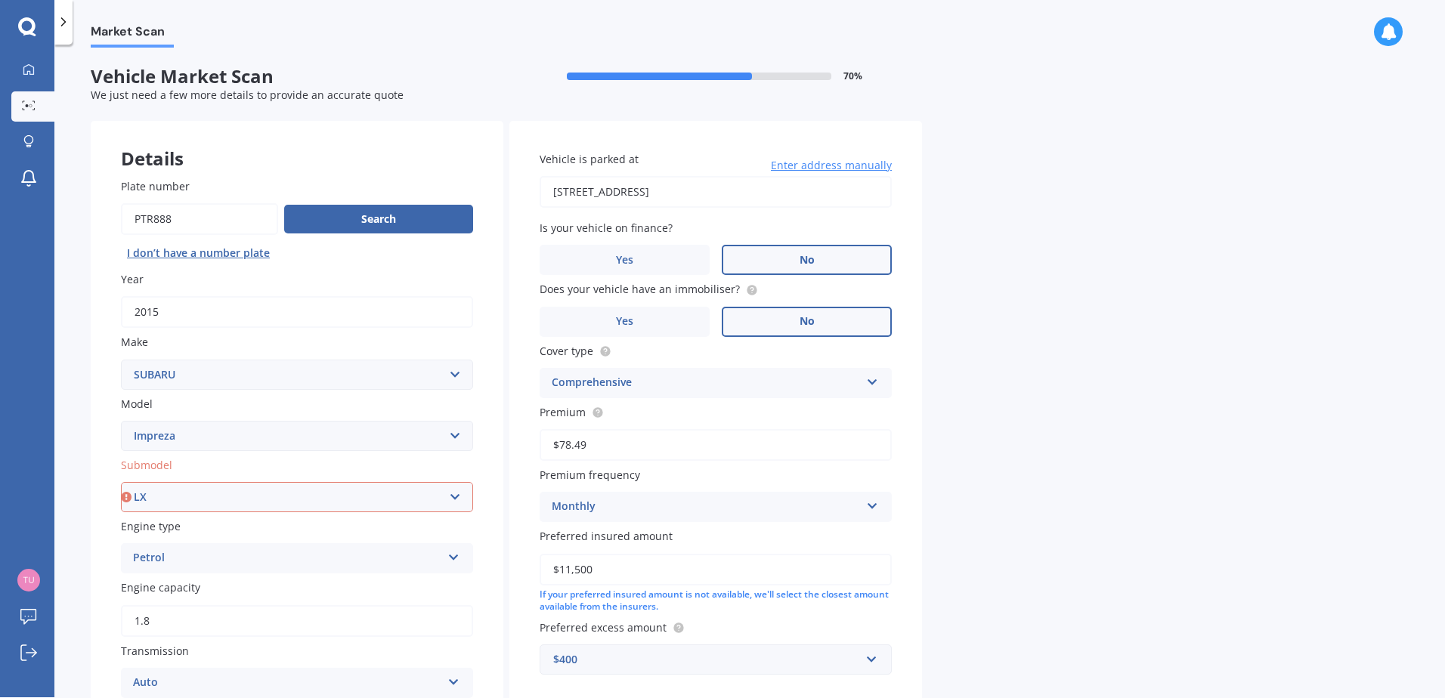
click at [121, 482] on select "Select submodel (All other turbo) 2.0i 2.0i Luxury 2.0i S Edition 2.0R 2.0R Spo…" at bounding box center [297, 497] width 352 height 30
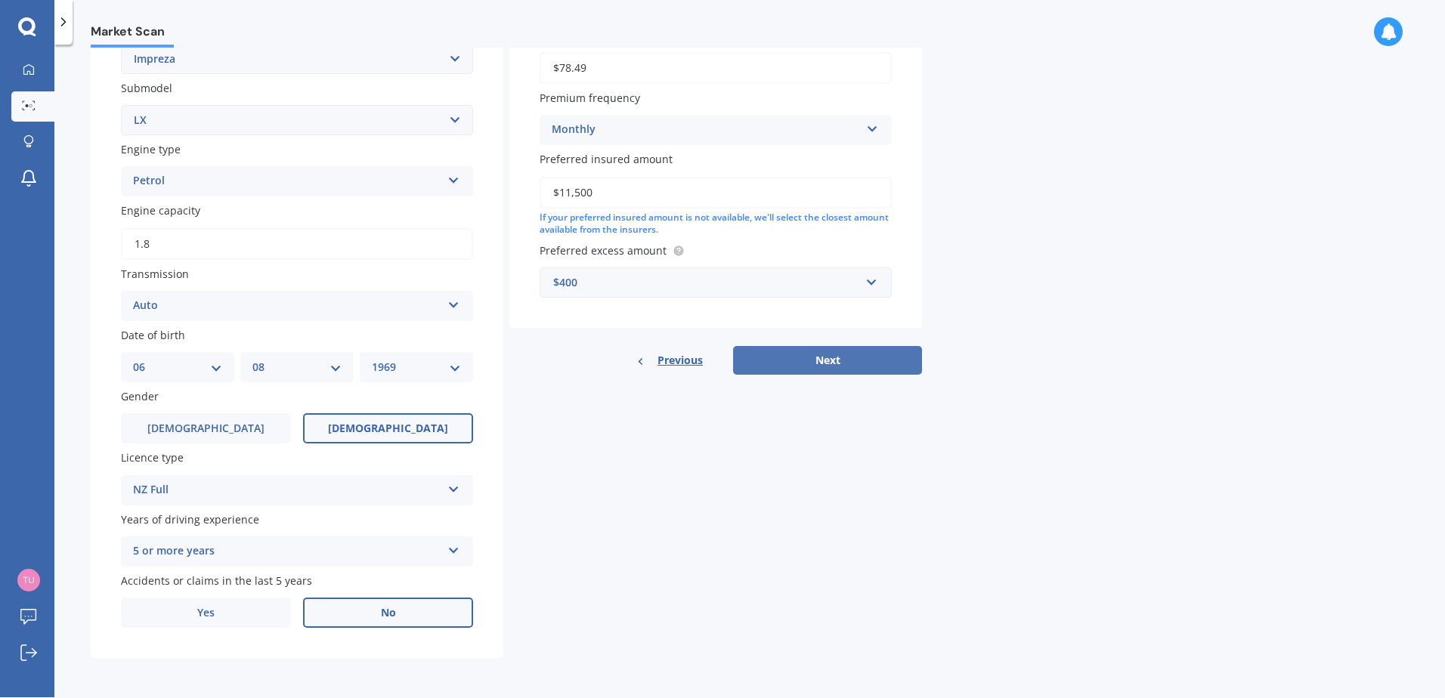
click at [859, 365] on button "Next" at bounding box center [827, 360] width 189 height 29
select select "06"
select select "08"
select select "1969"
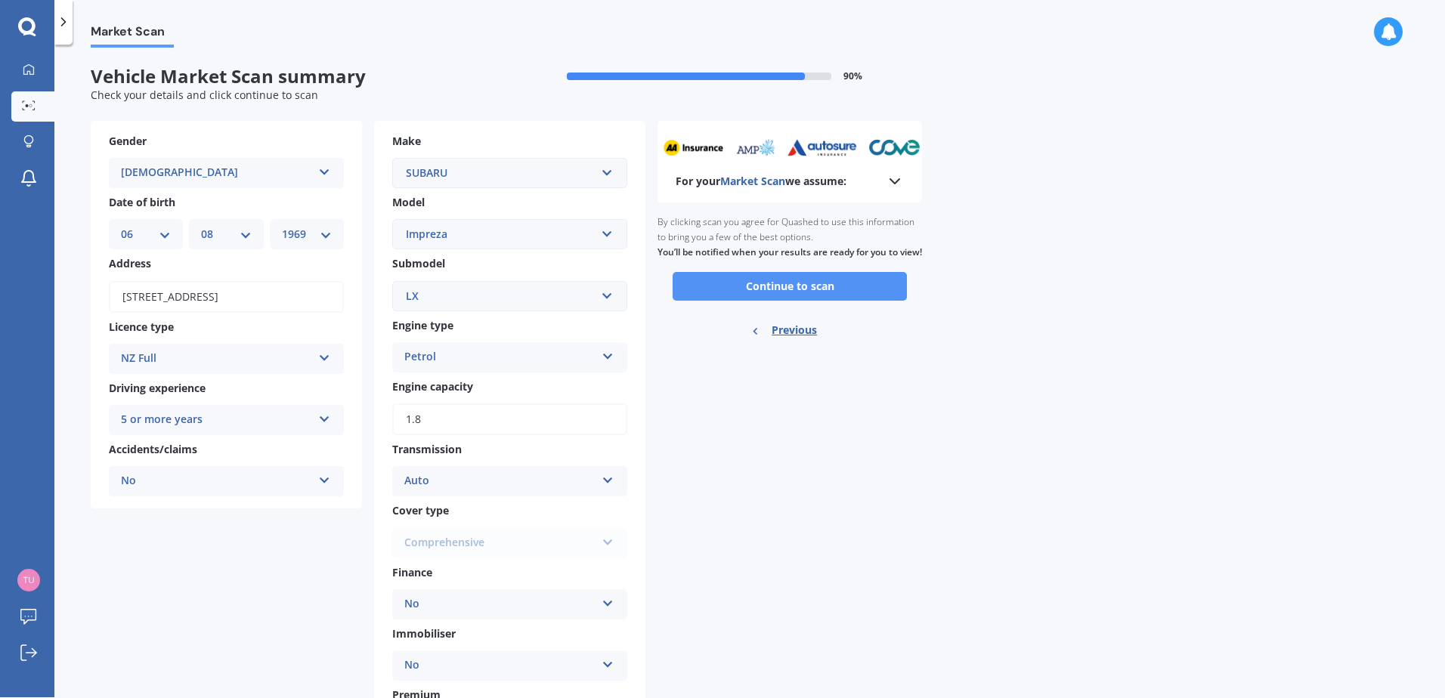
click at [820, 296] on button "Continue to scan" at bounding box center [790, 286] width 234 height 29
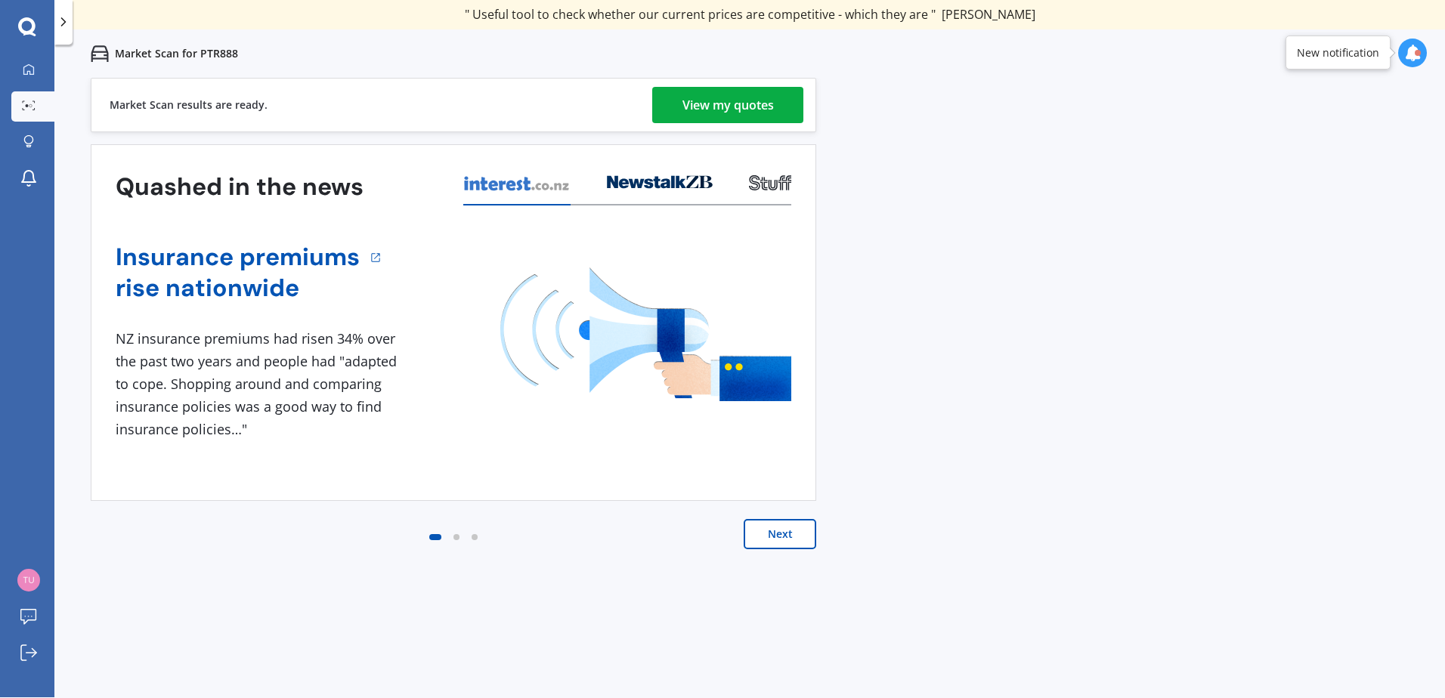
click at [715, 104] on div "View my quotes" at bounding box center [727, 105] width 91 height 36
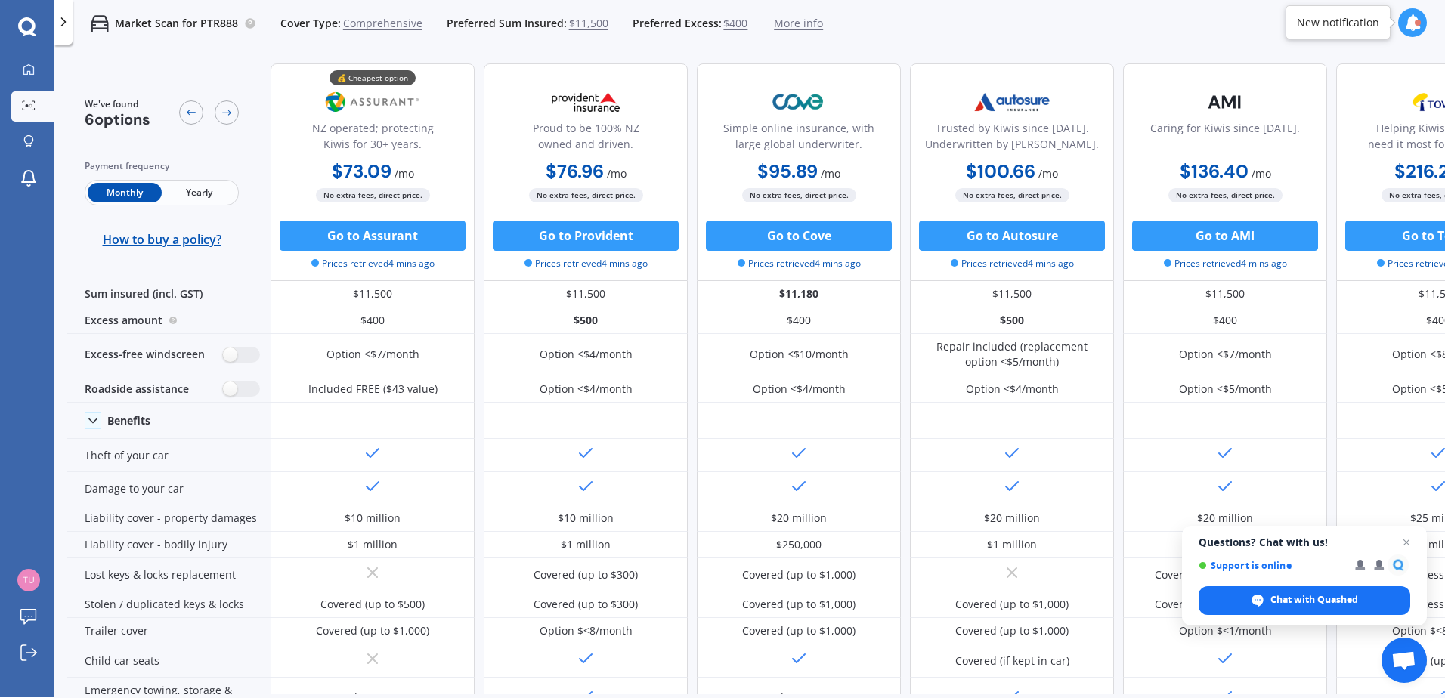
click at [198, 193] on span "Yearly" at bounding box center [199, 193] width 74 height 20
